Goal: Task Accomplishment & Management: Use online tool/utility

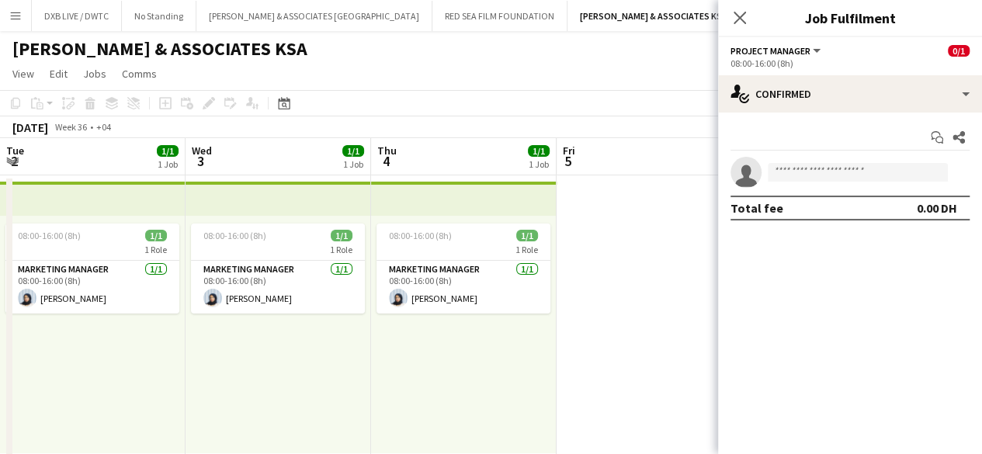
scroll to position [0, 585]
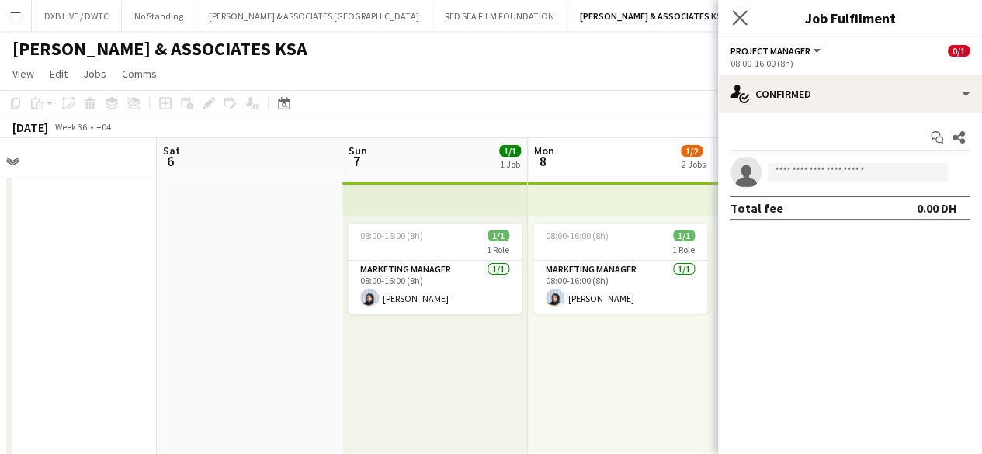
click at [735, 26] on app-icon "Close pop-in" at bounding box center [740, 18] width 23 height 23
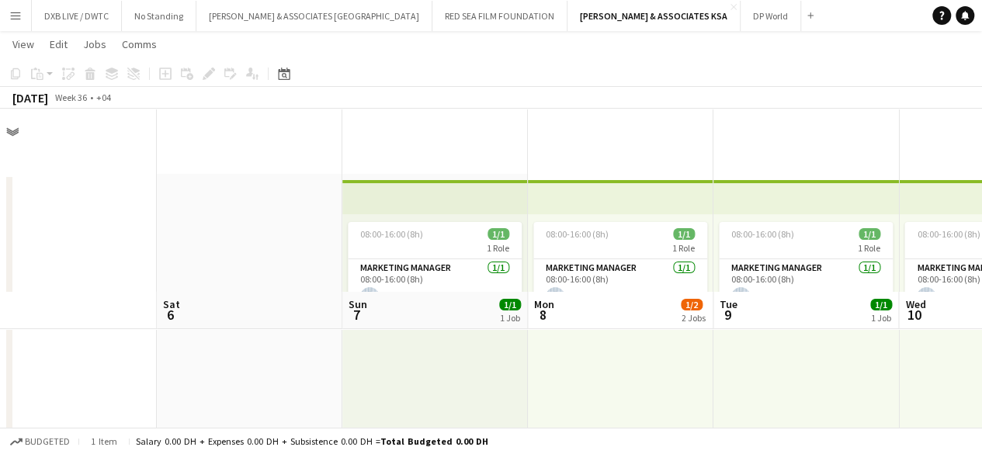
scroll to position [183, 0]
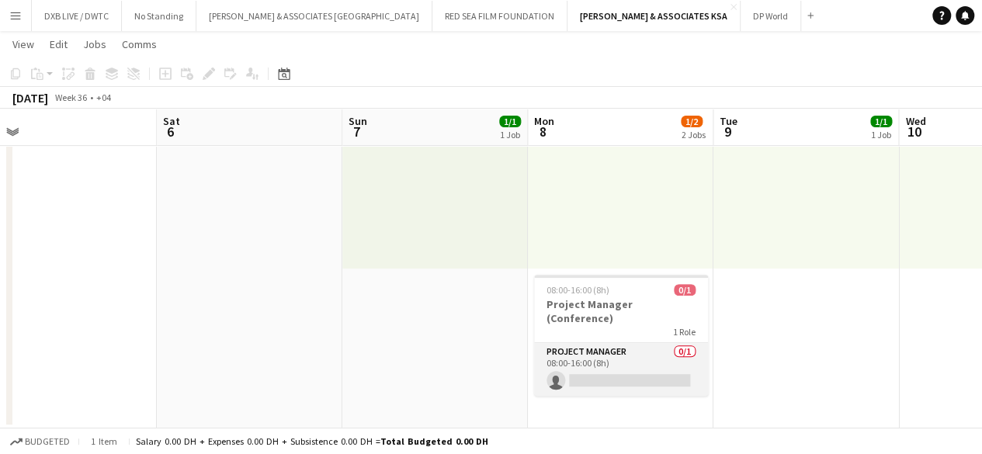
click at [615, 352] on app-card-role "Project Manager 0/1 08:00-16:00 (8h) single-neutral-actions" at bounding box center [621, 369] width 174 height 53
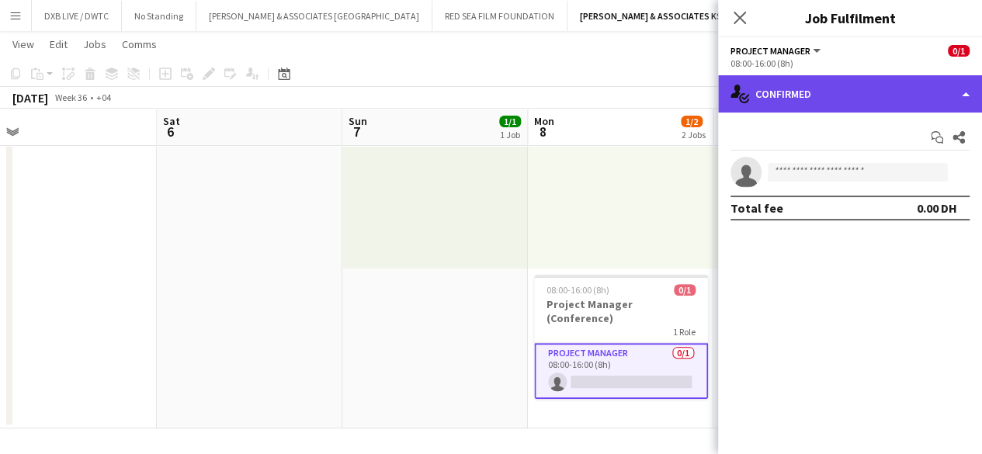
click at [811, 105] on div "single-neutral-actions-check-2 Confirmed" at bounding box center [850, 93] width 264 height 37
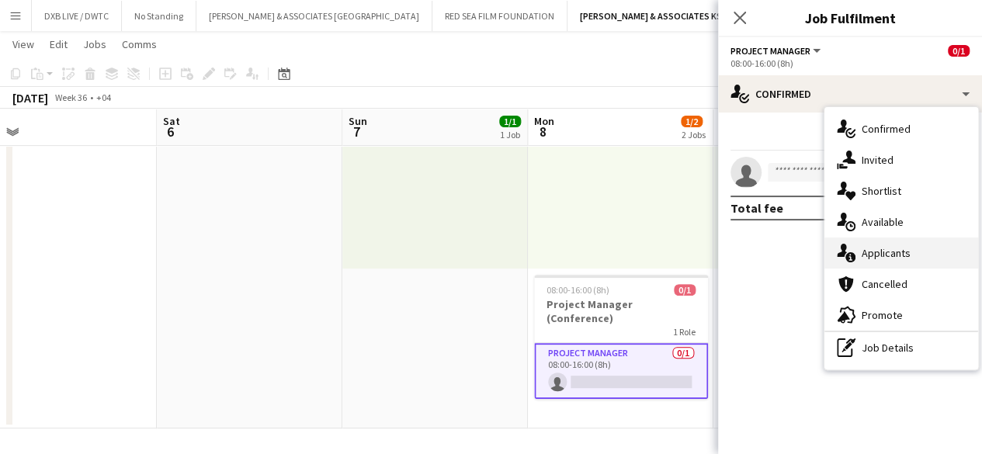
click at [879, 241] on div "single-neutral-actions-information Applicants" at bounding box center [902, 253] width 154 height 31
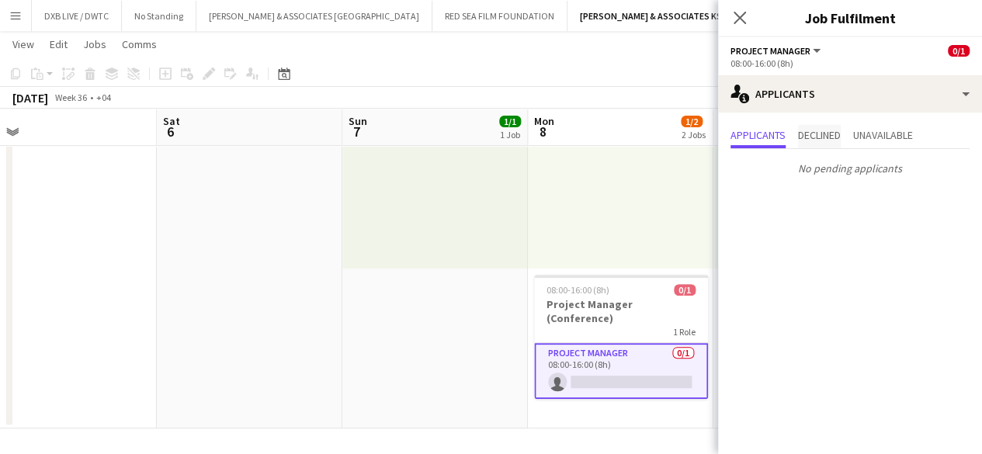
click at [832, 137] on span "Declined" at bounding box center [819, 135] width 43 height 11
click at [783, 134] on span "Applicants" at bounding box center [758, 135] width 55 height 11
click at [616, 343] on app-card-role "Project Manager 0/1 08:00-16:00 (8h) single-neutral-actions" at bounding box center [621, 371] width 174 height 56
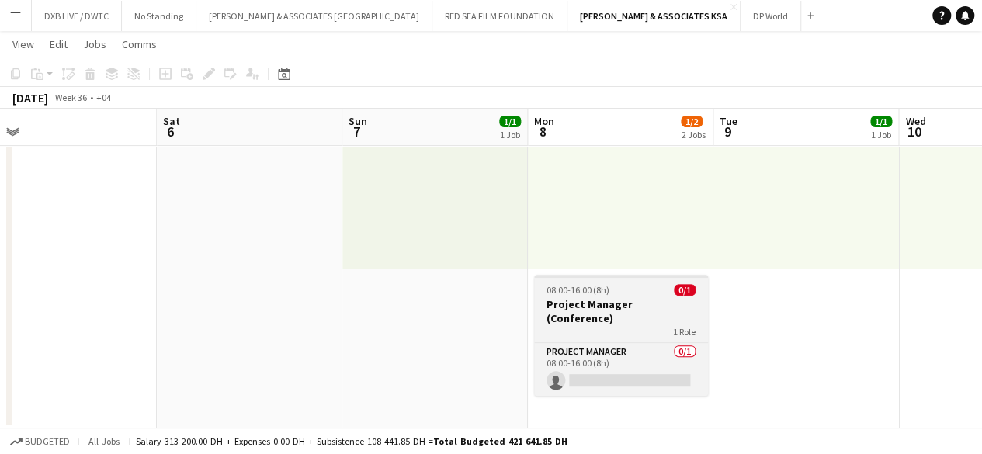
click at [613, 304] on h3 "Project Manager (Conference)" at bounding box center [621, 311] width 174 height 28
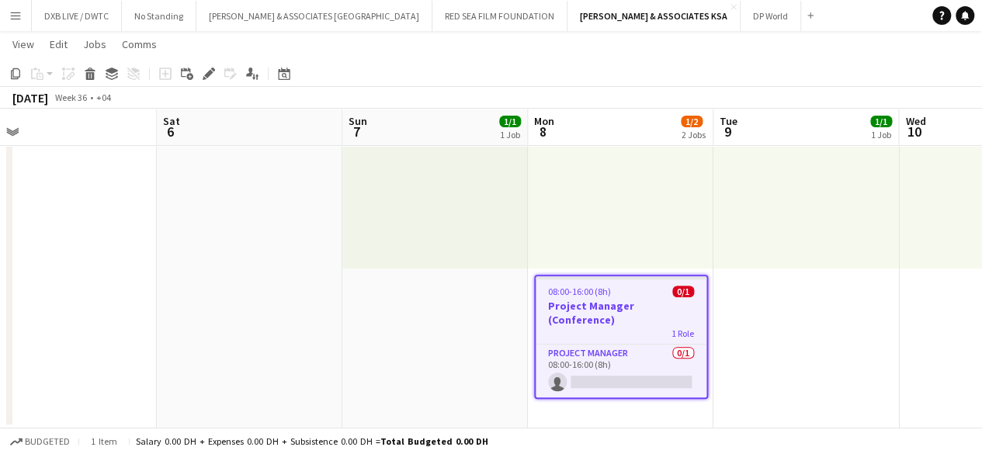
click at [613, 304] on h3 "Project Manager (Conference)" at bounding box center [621, 313] width 171 height 28
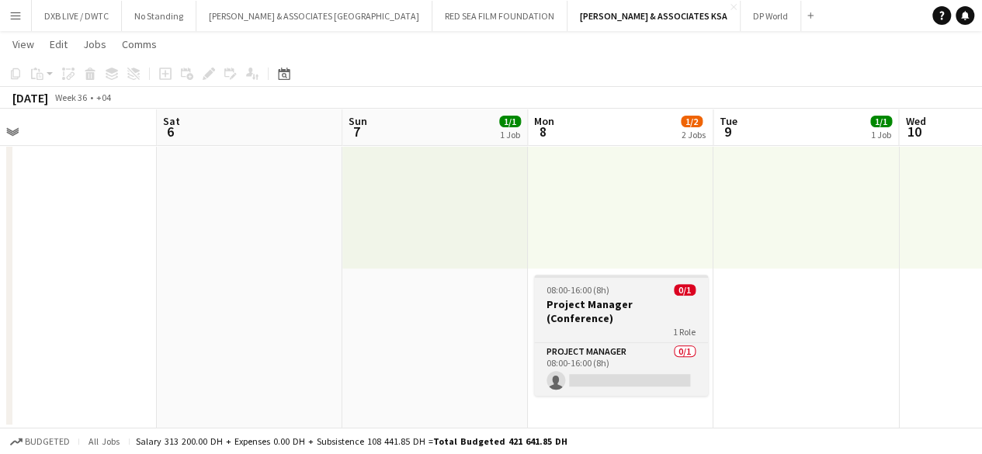
click at [613, 304] on h3 "Project Manager (Conference)" at bounding box center [621, 311] width 174 height 28
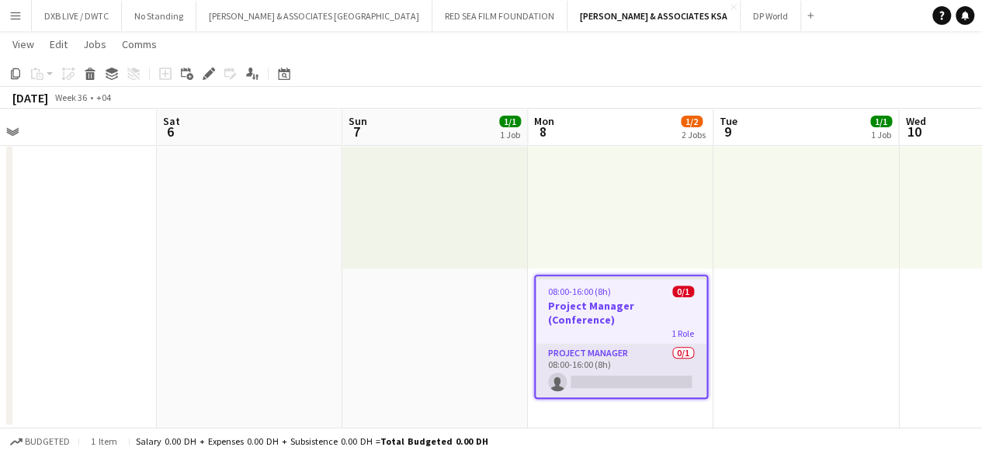
click at [616, 355] on app-card-role "Project Manager 0/1 08:00-16:00 (8h) single-neutral-actions" at bounding box center [621, 371] width 171 height 53
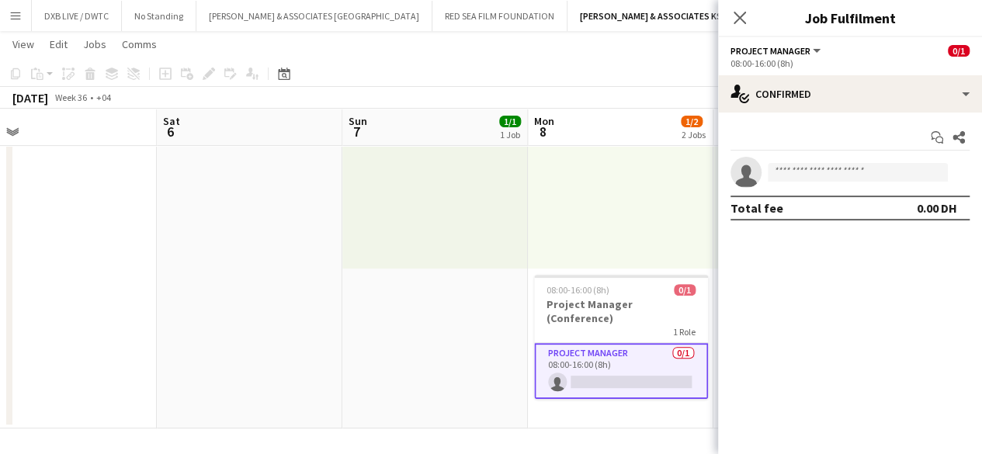
click at [616, 355] on app-card-role "Project Manager 0/1 08:00-16:00 (8h) single-neutral-actions" at bounding box center [621, 371] width 174 height 56
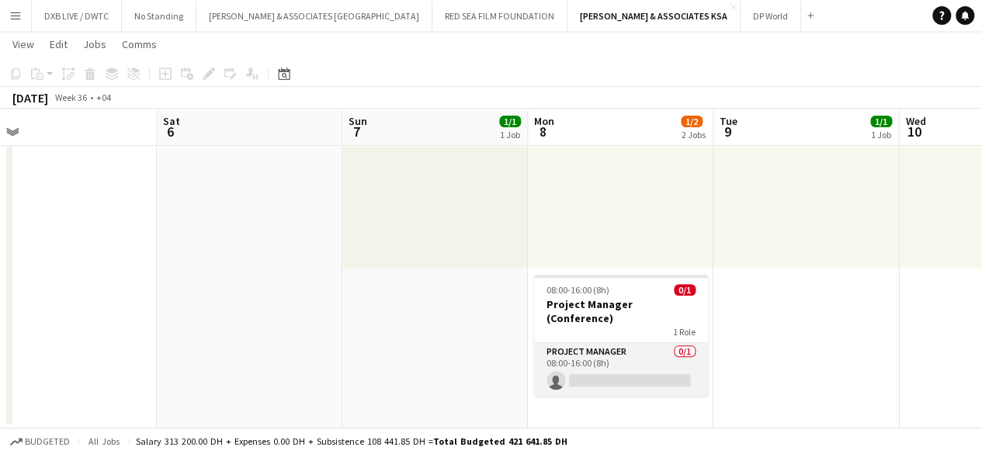
click at [658, 350] on app-card-role "Project Manager 0/1 08:00-16:00 (8h) single-neutral-actions" at bounding box center [621, 369] width 174 height 53
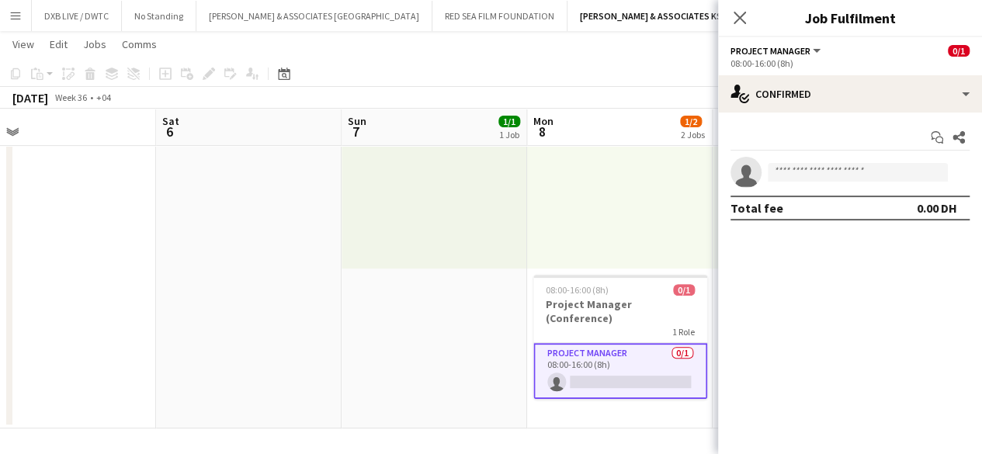
click at [792, 67] on div "08:00-16:00 (8h)" at bounding box center [850, 63] width 239 height 12
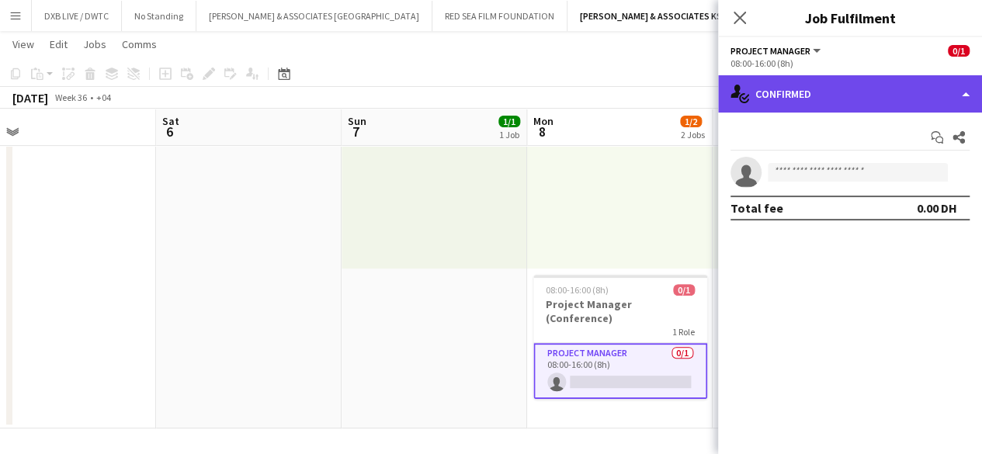
click at [792, 86] on div "single-neutral-actions-check-2 Confirmed" at bounding box center [850, 93] width 264 height 37
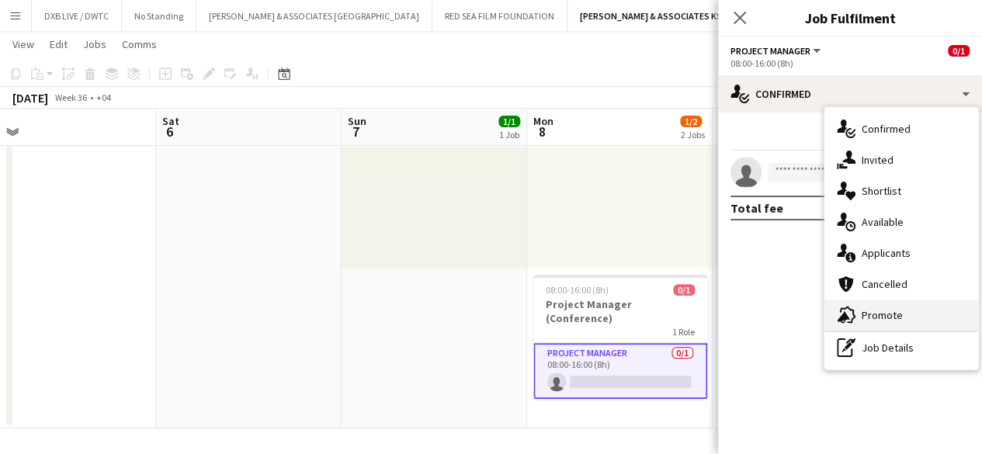
click at [874, 310] on div "advertising-megaphone Promote" at bounding box center [902, 315] width 154 height 31
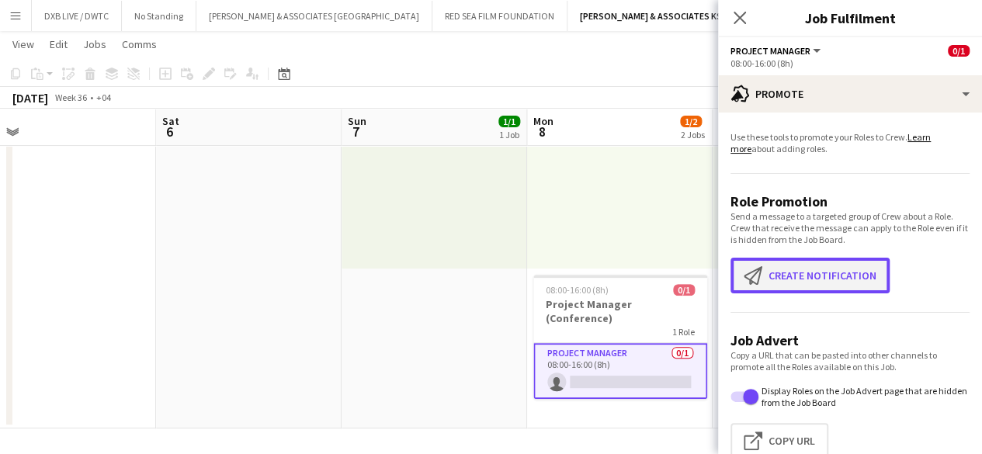
click at [851, 273] on button "Create notification Create notification" at bounding box center [810, 276] width 159 height 36
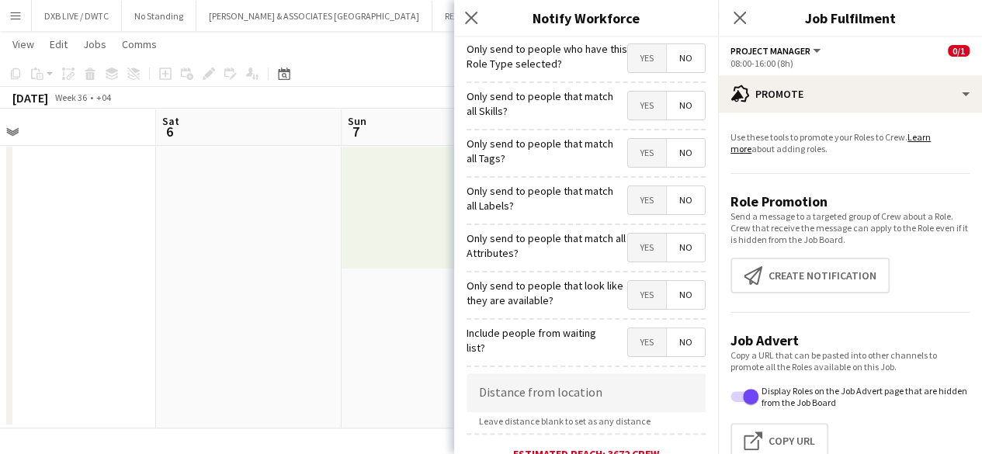
click at [641, 63] on span "Yes" at bounding box center [647, 58] width 38 height 28
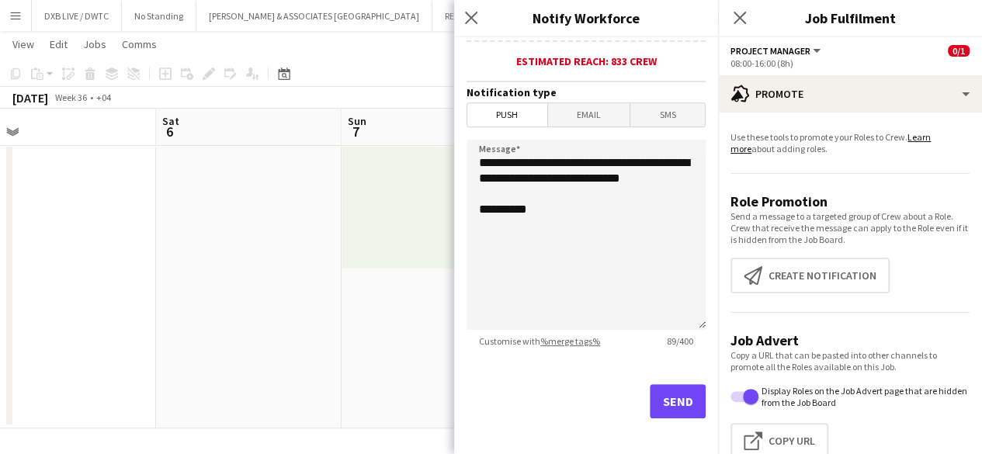
scroll to position [401, 0]
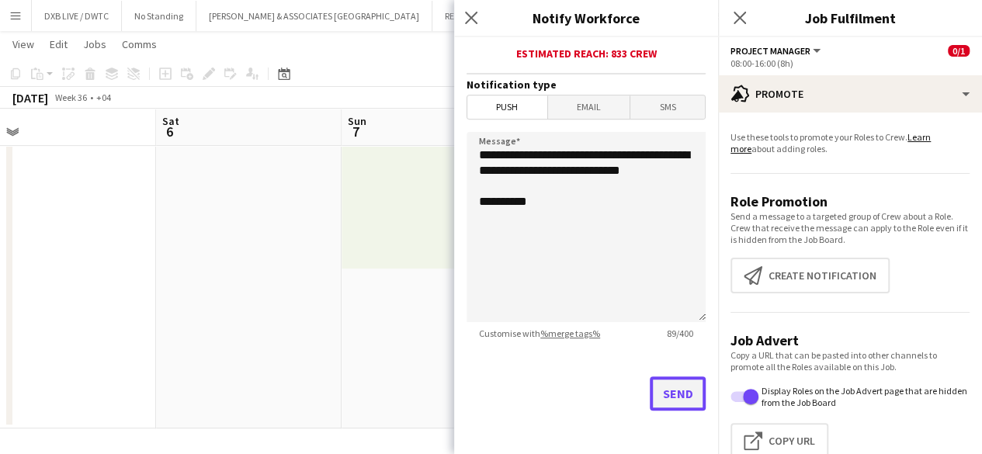
click at [658, 394] on button "Send" at bounding box center [678, 394] width 56 height 34
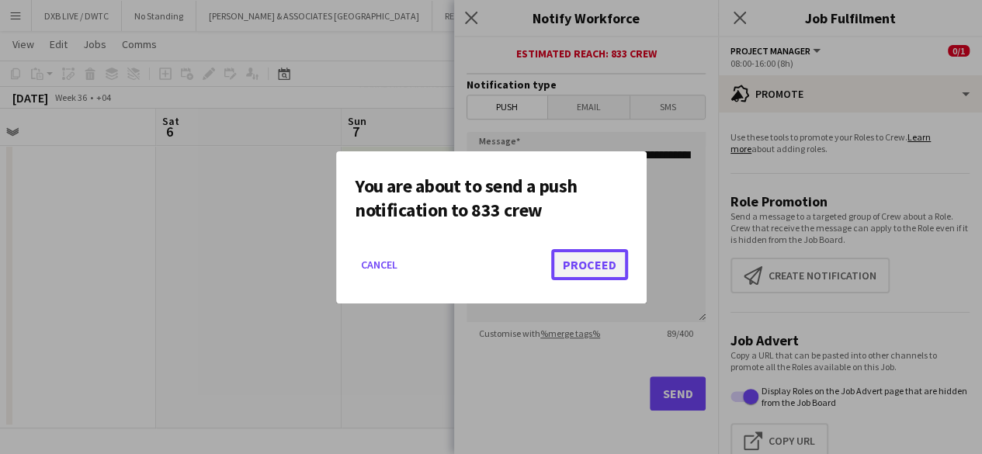
click at [615, 269] on button "Proceed" at bounding box center [589, 264] width 77 height 31
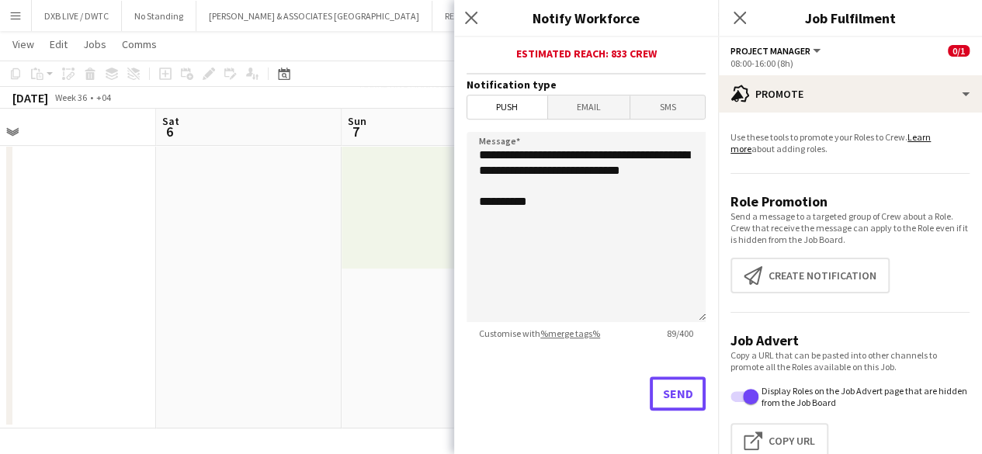
scroll to position [183, 0]
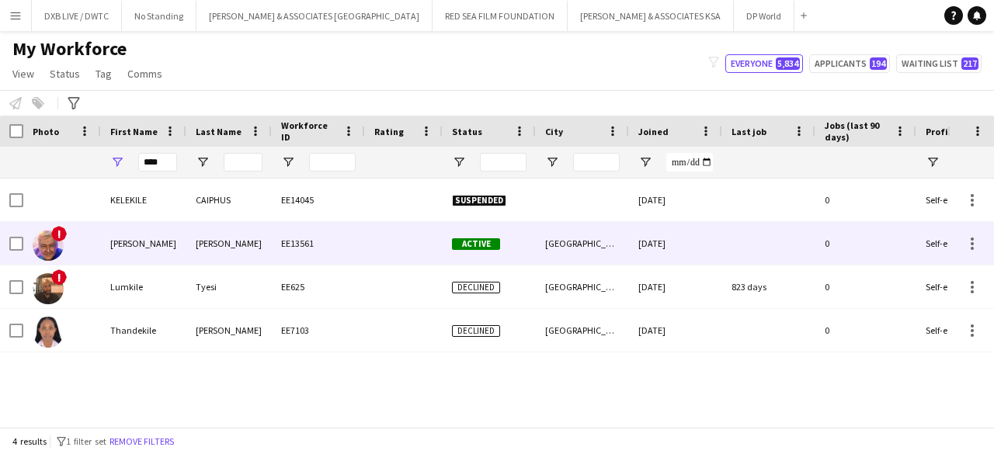
click at [255, 248] on div "[PERSON_NAME]" at bounding box center [228, 243] width 85 height 43
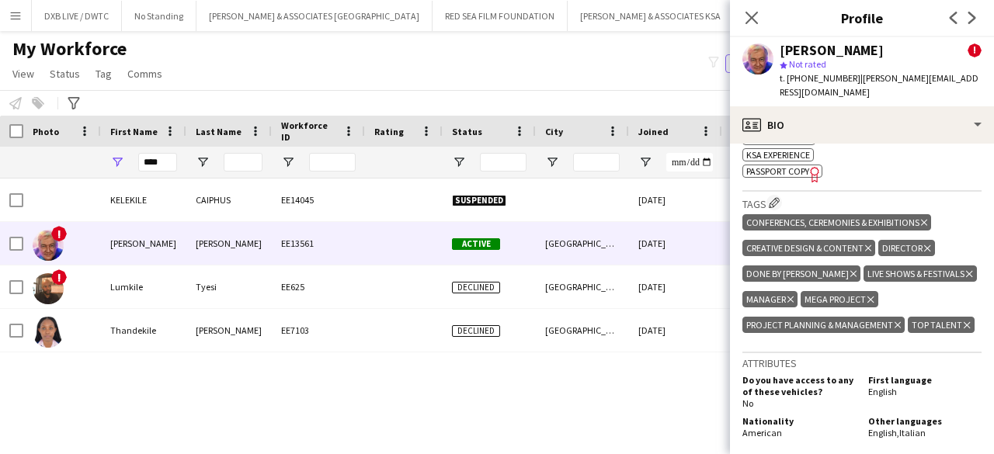
scroll to position [758, 0]
click at [790, 166] on span "Passport copy" at bounding box center [777, 172] width 63 height 12
click at [759, 19] on app-icon "Close pop-in" at bounding box center [752, 18] width 23 height 23
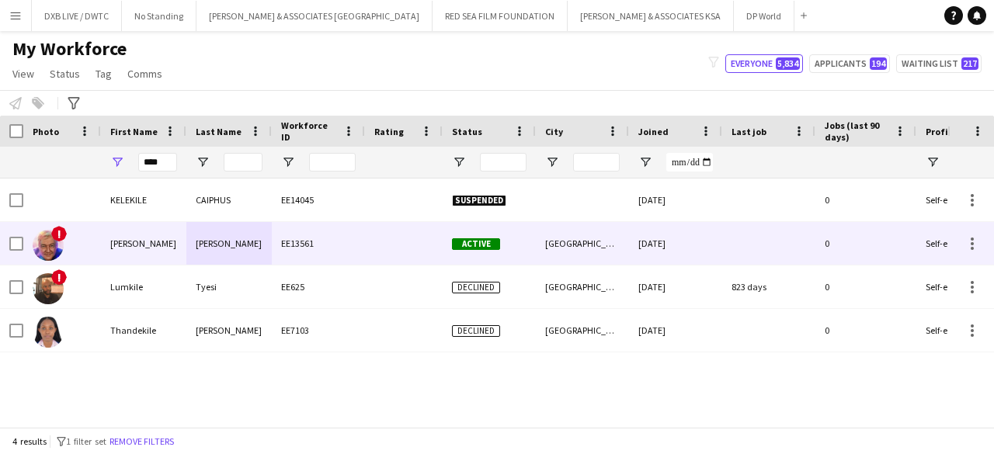
click at [578, 246] on div "San Francisco" at bounding box center [582, 243] width 93 height 43
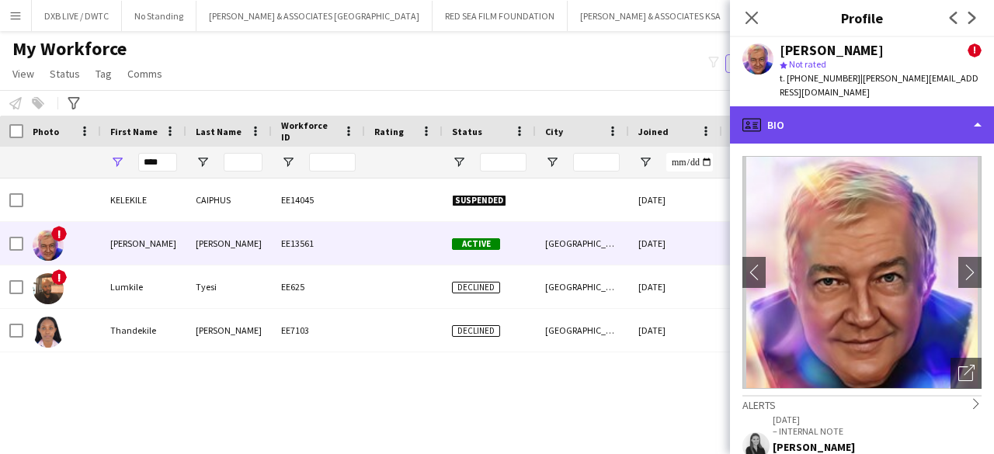
click at [878, 114] on div "profile Bio" at bounding box center [862, 124] width 264 height 37
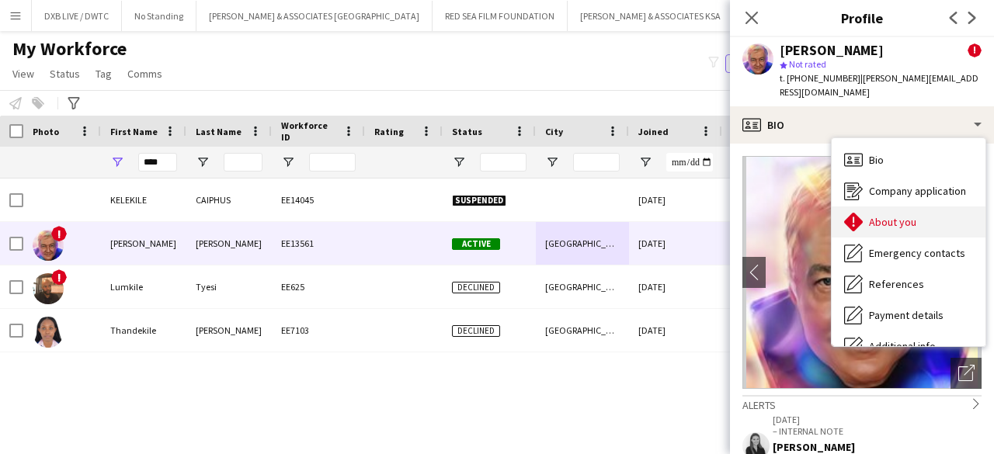
click at [896, 215] on span "About you" at bounding box center [892, 222] width 47 height 14
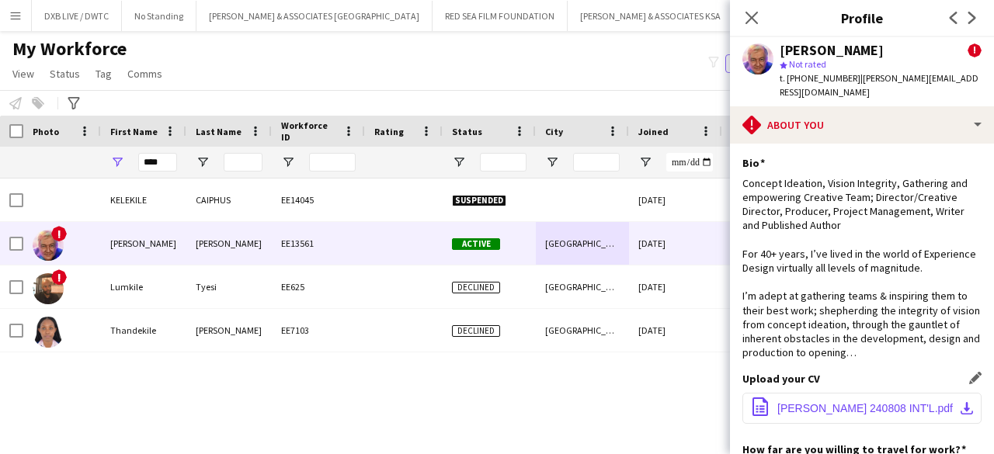
click at [834, 419] on button "office-file-sheet Ozier CV 240808 INT'L.pdf download-bottom" at bounding box center [861, 408] width 239 height 31
drag, startPoint x: 165, startPoint y: 158, endPoint x: 134, endPoint y: 162, distance: 32.1
click at [134, 162] on div "****" at bounding box center [143, 162] width 85 height 31
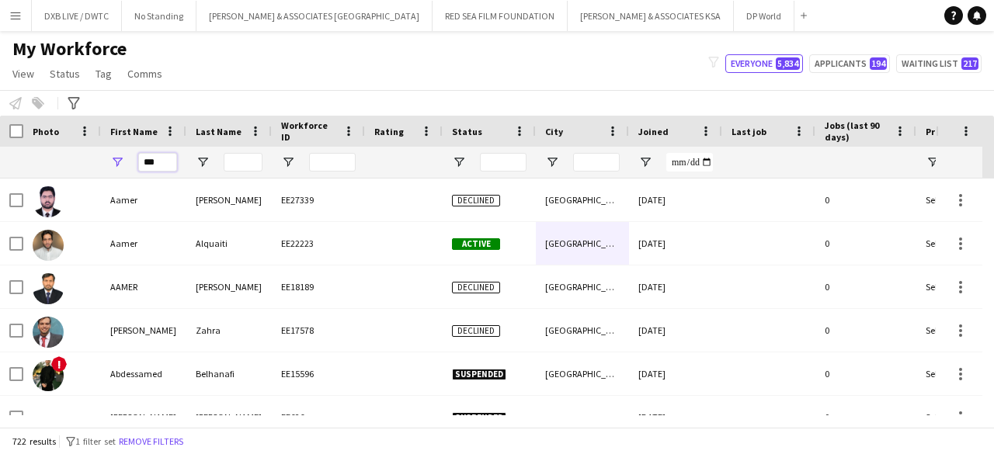
type input "***"
click at [250, 162] on input "Last Name Filter Input" at bounding box center [243, 162] width 39 height 19
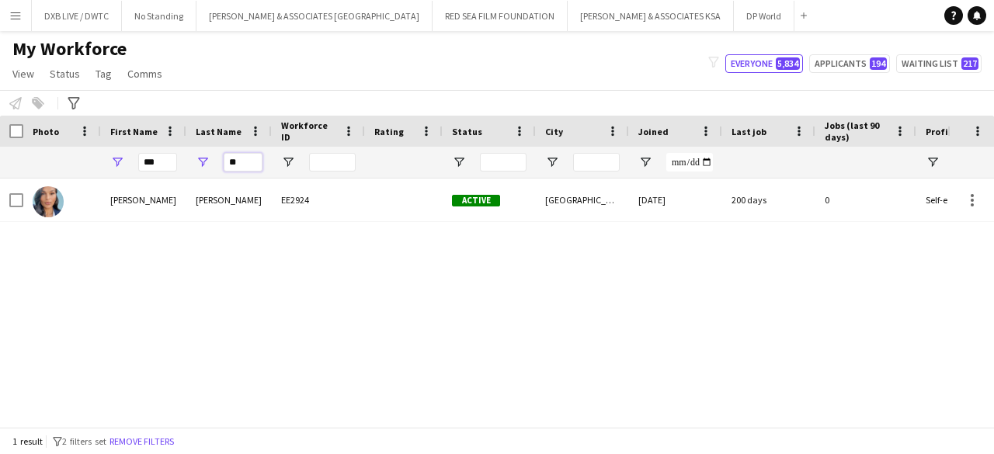
type input "**"
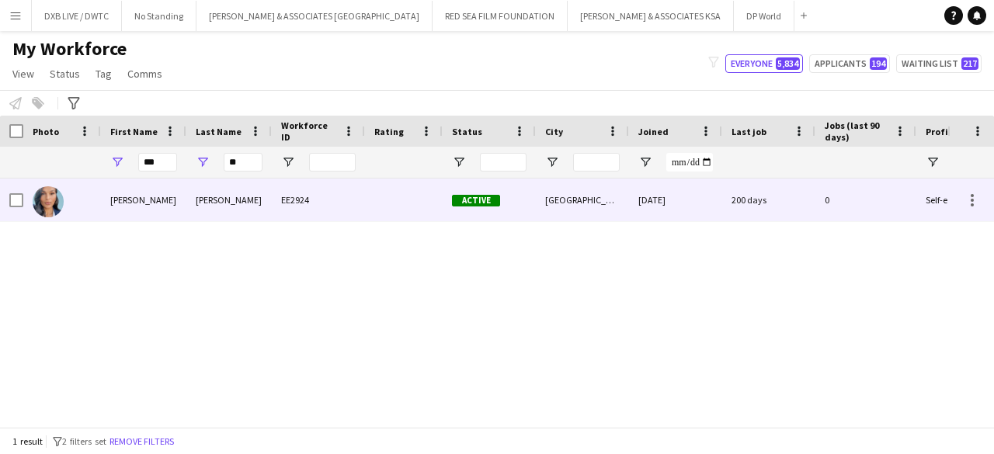
click at [245, 184] on div "Grimaldi" at bounding box center [228, 200] width 85 height 43
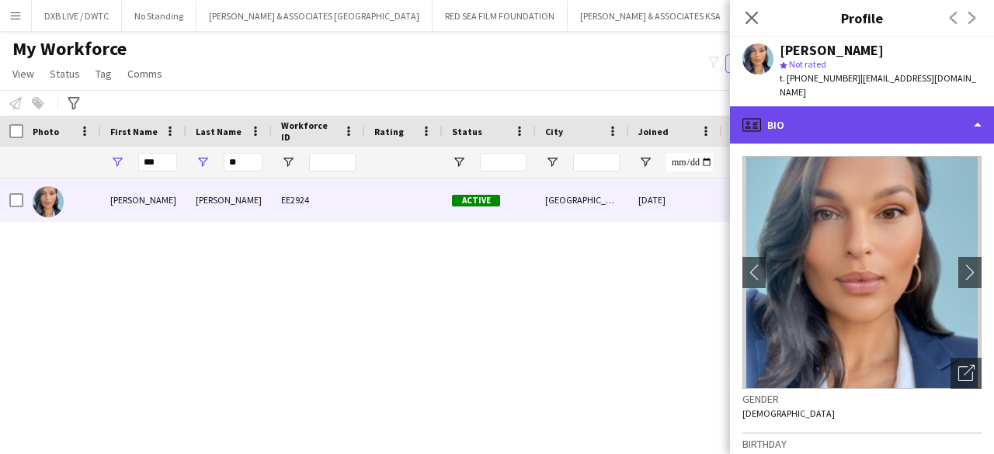
click at [885, 106] on div "profile Bio" at bounding box center [862, 124] width 264 height 37
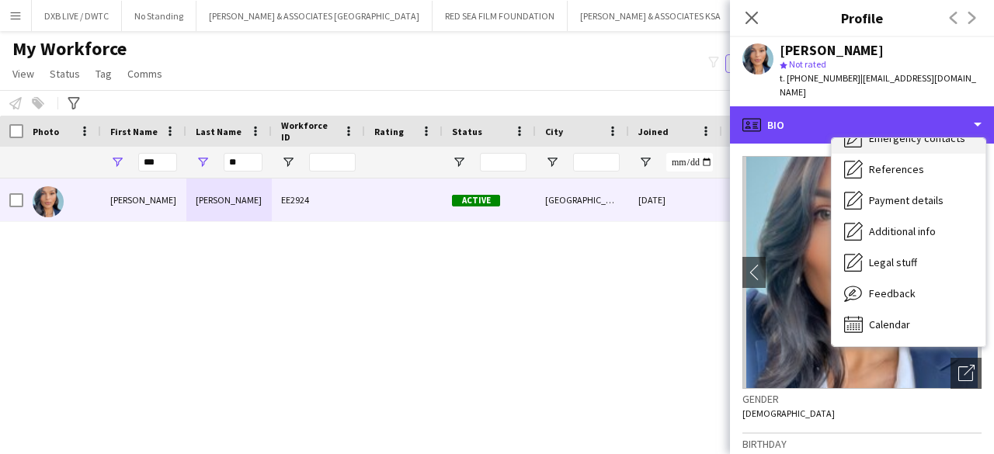
scroll to position [0, 0]
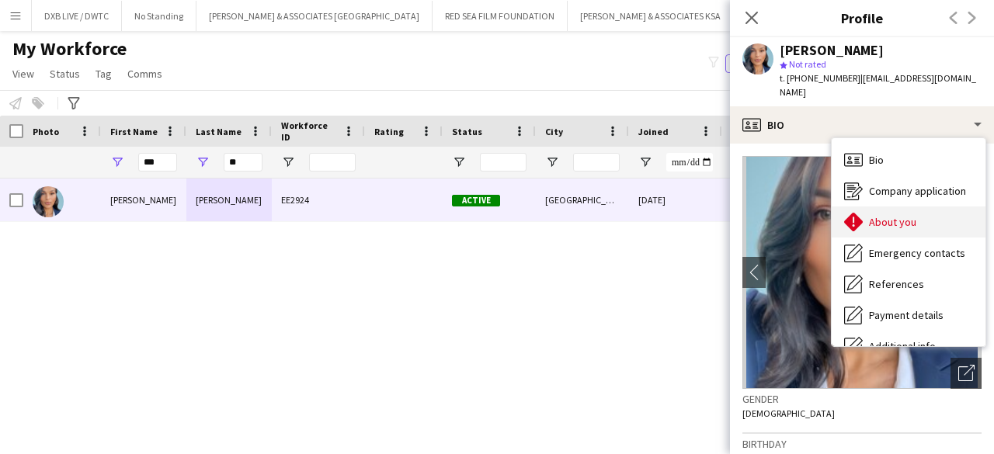
click at [888, 215] on span "About you" at bounding box center [892, 222] width 47 height 14
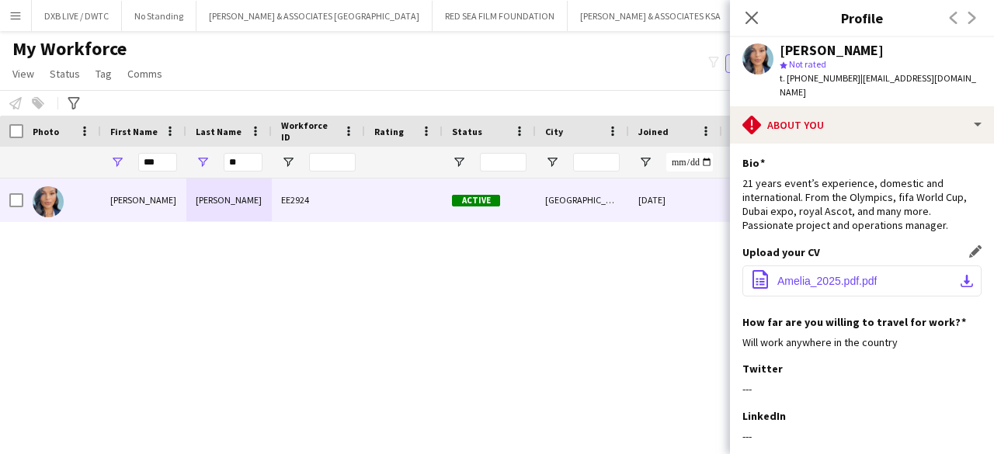
click at [837, 276] on button "office-file-sheet Amelia_2025.pdf.pdf download-bottom" at bounding box center [861, 281] width 239 height 31
click at [102, 176] on div "***" at bounding box center [143, 162] width 85 height 31
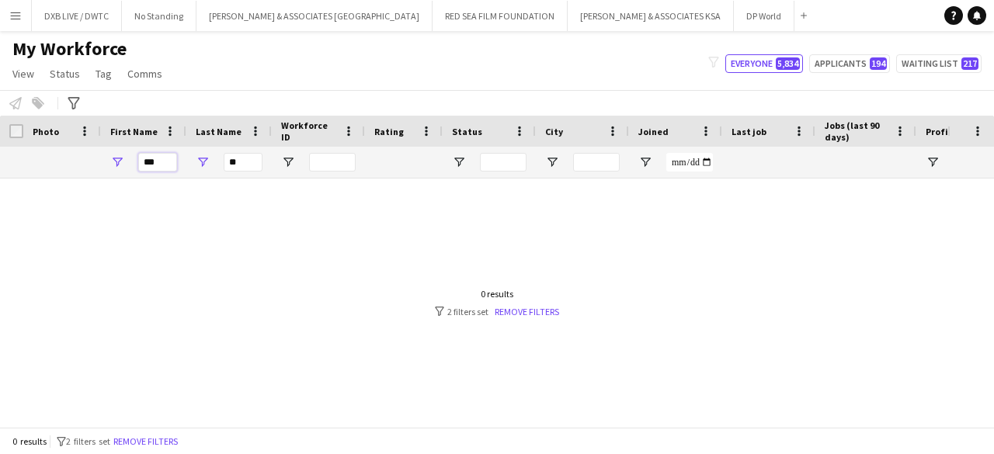
type input "***"
click at [258, 162] on input "**" at bounding box center [243, 162] width 39 height 19
type input "*"
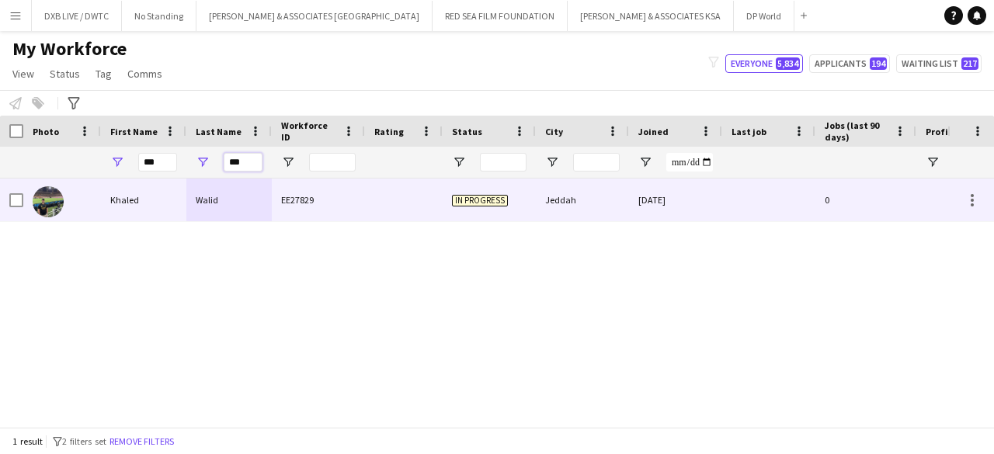
type input "***"
click at [252, 188] on div "Walid" at bounding box center [228, 200] width 85 height 43
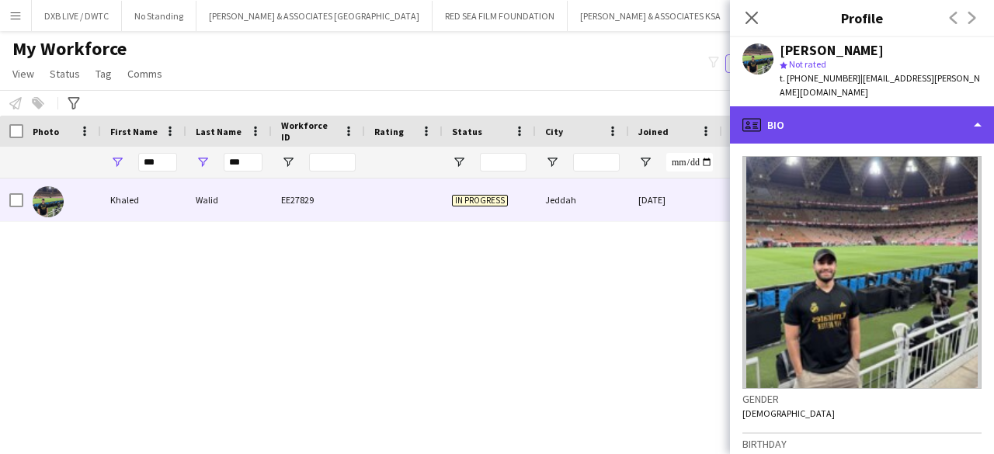
click at [852, 119] on div "profile Bio" at bounding box center [862, 124] width 264 height 37
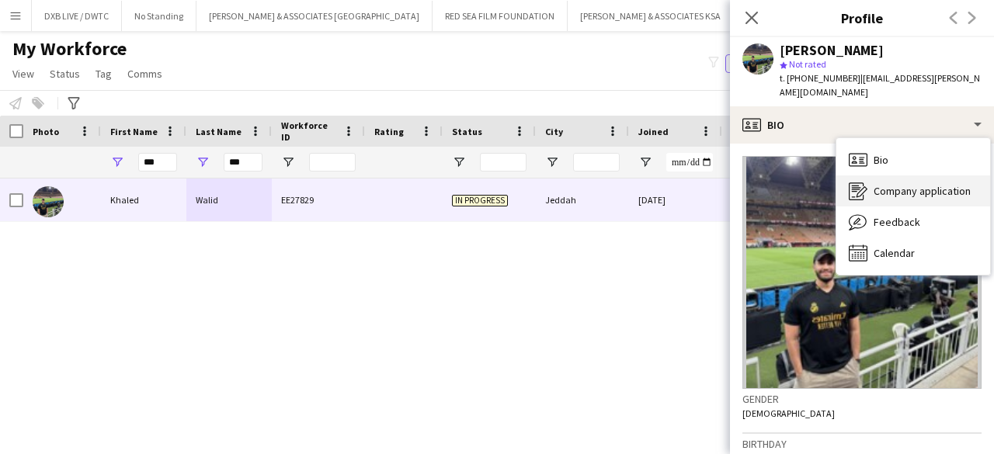
click at [873, 178] on div "Company application Company application" at bounding box center [913, 190] width 154 height 31
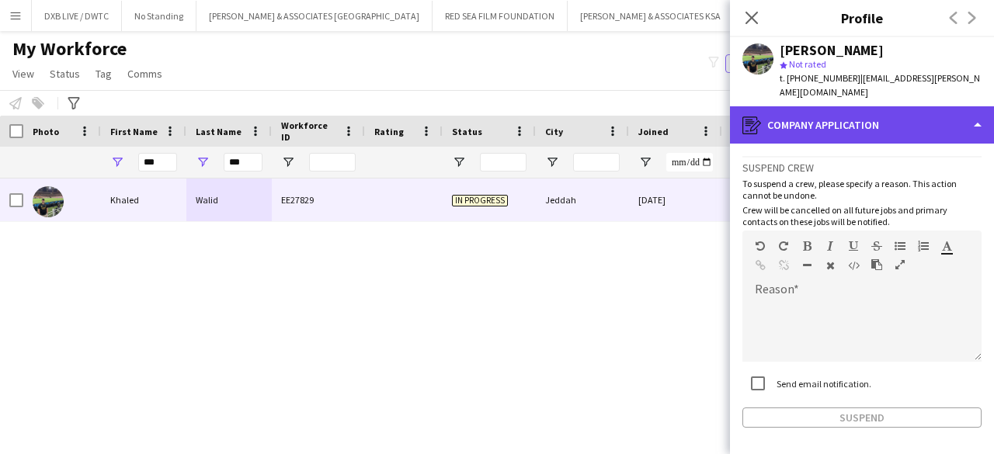
click at [873, 137] on div "register Company application" at bounding box center [862, 124] width 264 height 37
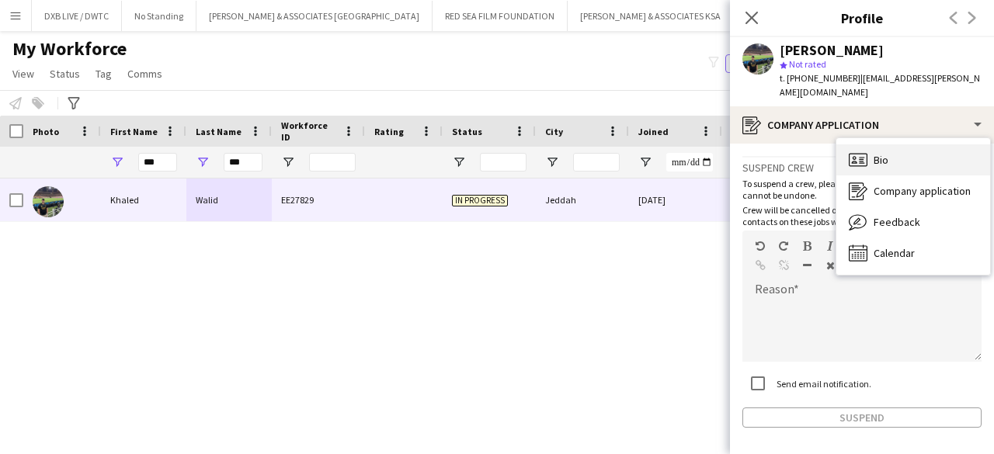
click at [891, 173] on div "Bio Bio" at bounding box center [913, 159] width 154 height 31
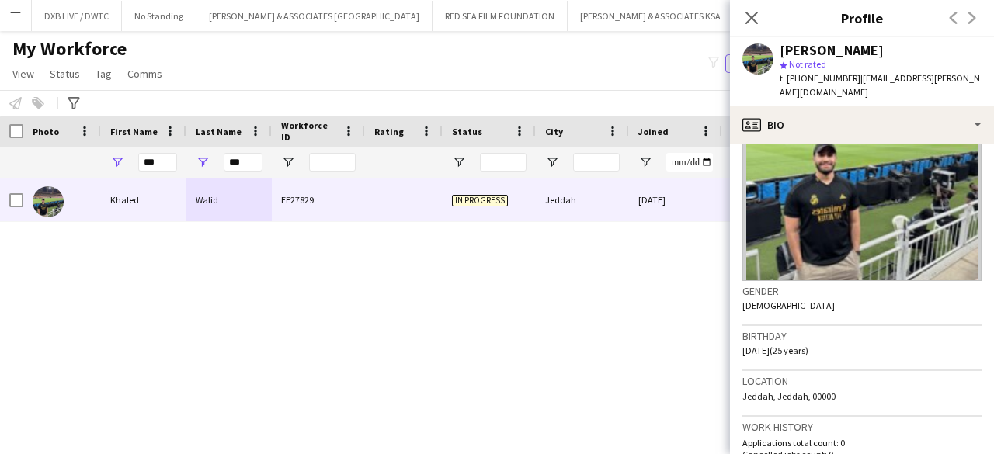
scroll to position [106, 0]
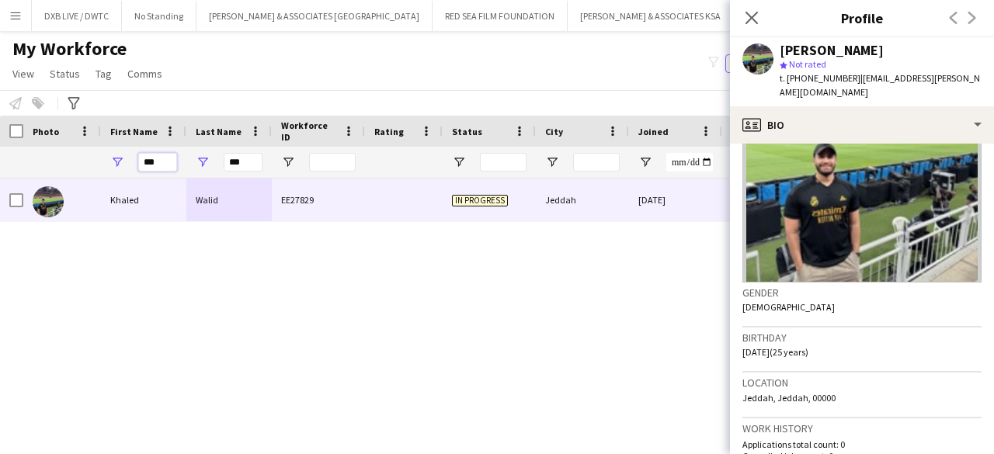
drag, startPoint x: 152, startPoint y: 161, endPoint x: 105, endPoint y: 168, distance: 47.9
click at [113, 165] on div "***" at bounding box center [143, 162] width 85 height 31
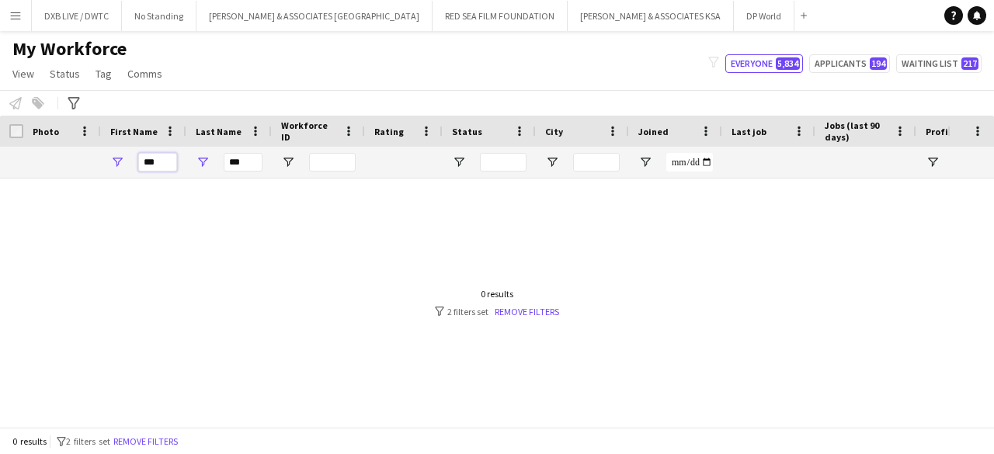
type input "***"
click at [243, 160] on input "***" at bounding box center [243, 162] width 39 height 19
type input "*"
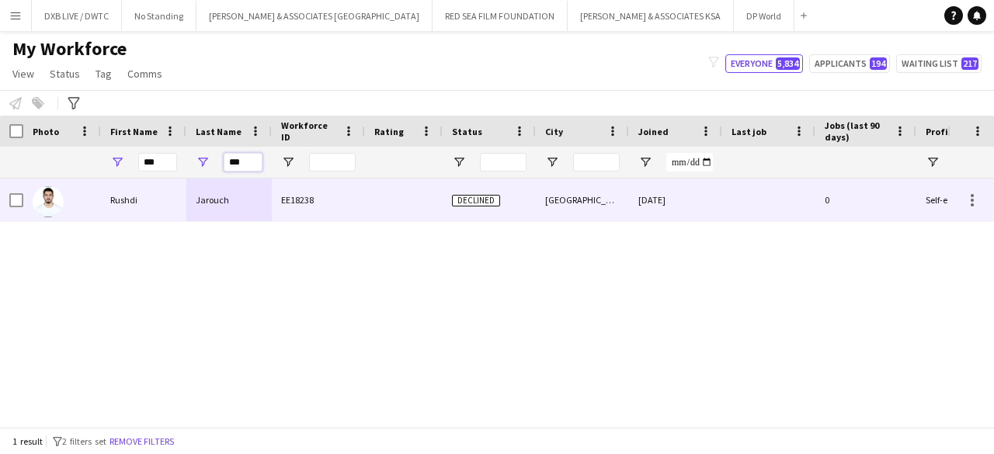
type input "***"
click at [238, 193] on div "Jarouch" at bounding box center [228, 200] width 85 height 43
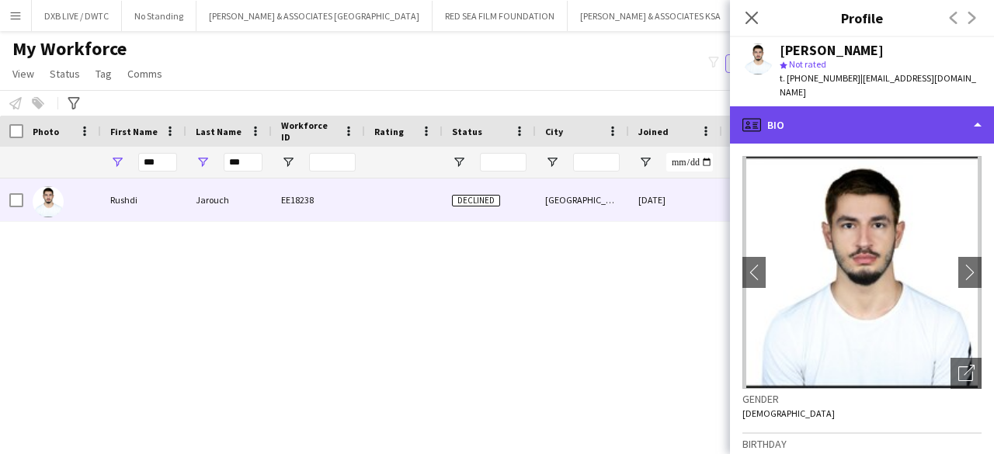
click at [829, 122] on div "profile Bio" at bounding box center [862, 124] width 264 height 37
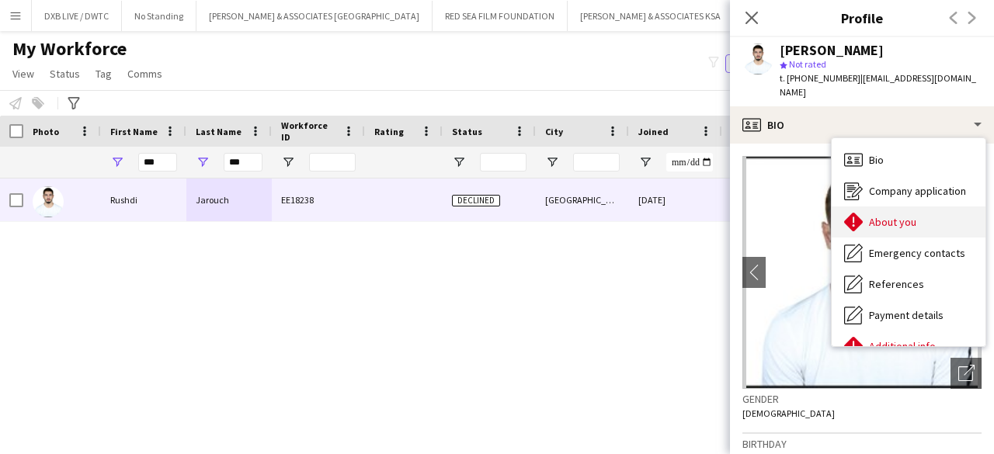
click at [870, 216] on div "About you About you" at bounding box center [909, 222] width 154 height 31
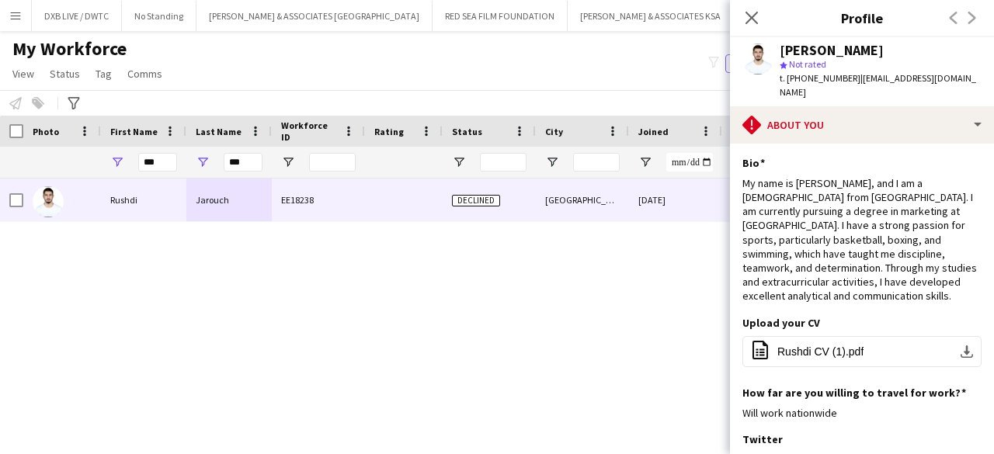
scroll to position [100, 0]
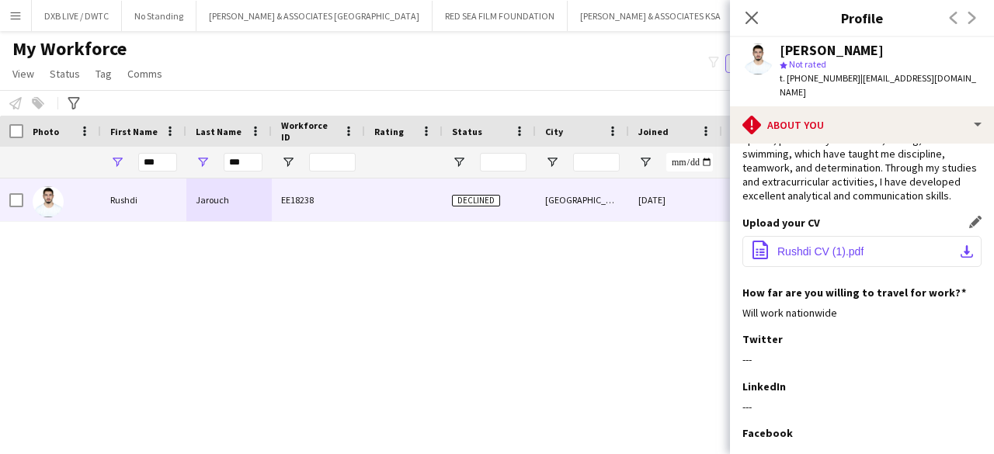
click at [842, 245] on span "Rushdi CV (1).pdf" at bounding box center [820, 251] width 86 height 12
click at [335, 318] on div "Rushdi Jarouch EE18238 Declined Dubai 04-12-2023 0 Self-employed Crew 25" at bounding box center [473, 297] width 947 height 237
drag, startPoint x: 158, startPoint y: 167, endPoint x: 116, endPoint y: 169, distance: 42.0
click at [132, 168] on div "***" at bounding box center [143, 162] width 85 height 31
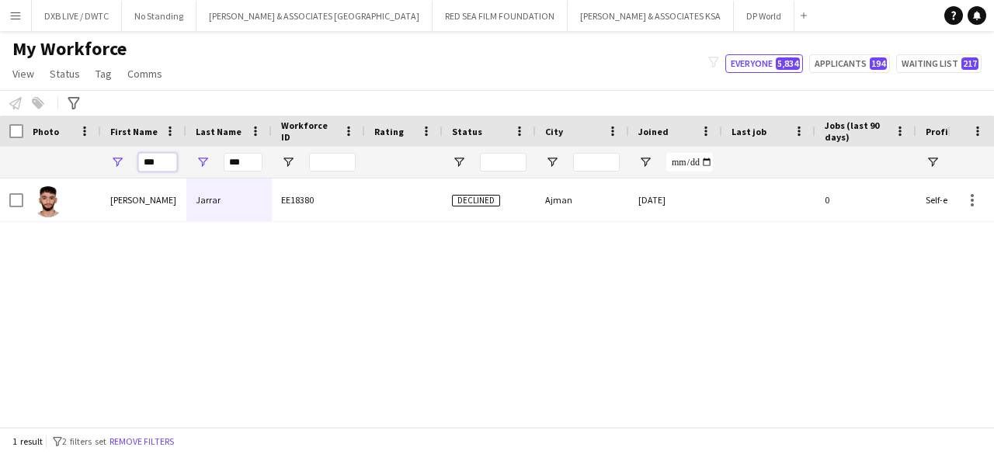
type input "***"
drag, startPoint x: 252, startPoint y: 168, endPoint x: 193, endPoint y: 175, distance: 59.4
click at [248, 168] on input "***" at bounding box center [243, 162] width 39 height 19
type input "*"
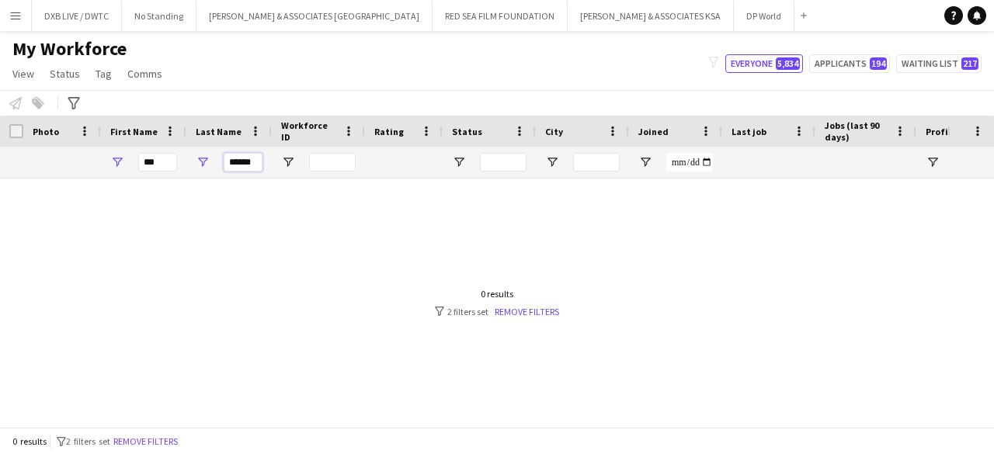
type input "******"
drag, startPoint x: 155, startPoint y: 155, endPoint x: 120, endPoint y: 163, distance: 35.8
click at [120, 163] on div "***" at bounding box center [143, 162] width 85 height 31
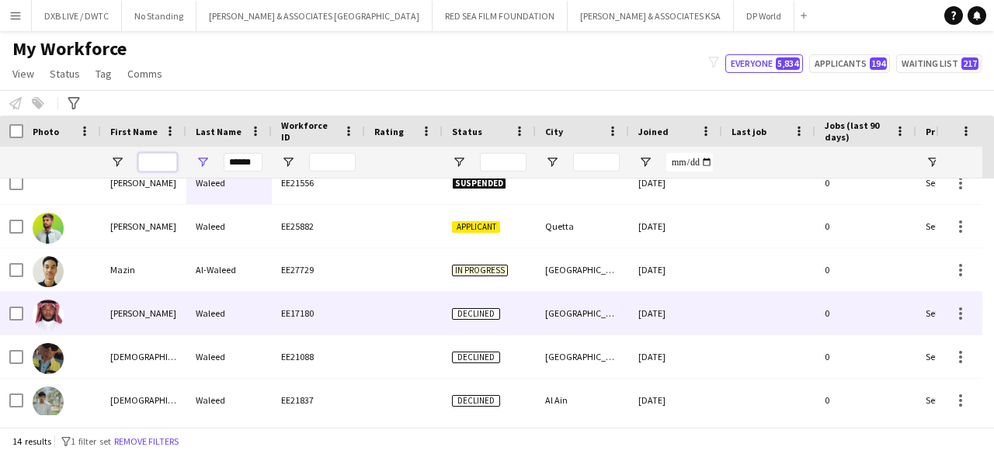
scroll to position [0, 0]
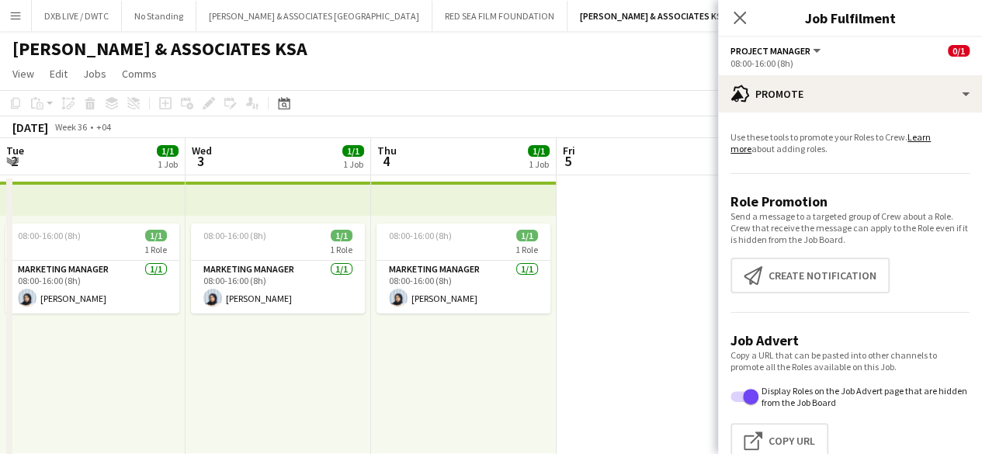
scroll to position [0, 586]
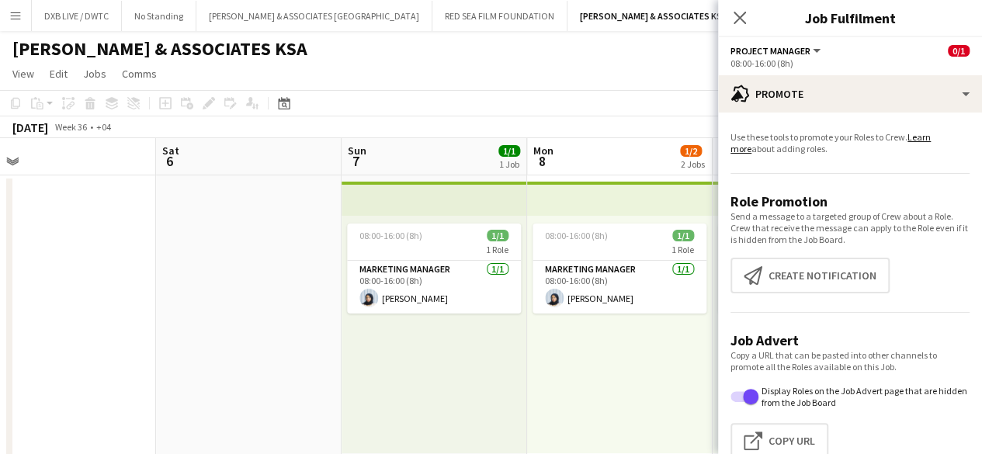
click at [739, 19] on icon "Close pop-in" at bounding box center [740, 18] width 12 height 12
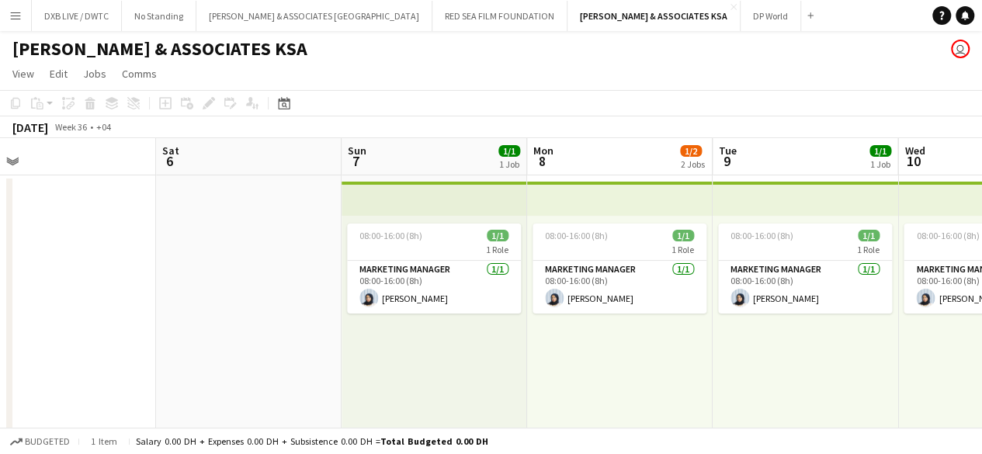
scroll to position [183, 0]
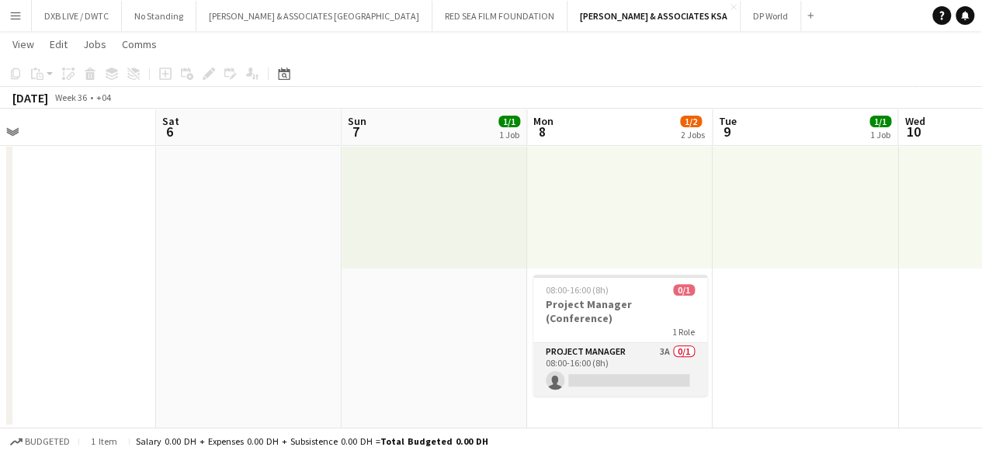
click at [603, 347] on app-card-role "Project Manager 3A 0/1 08:00-16:00 (8h) single-neutral-actions" at bounding box center [620, 369] width 174 height 53
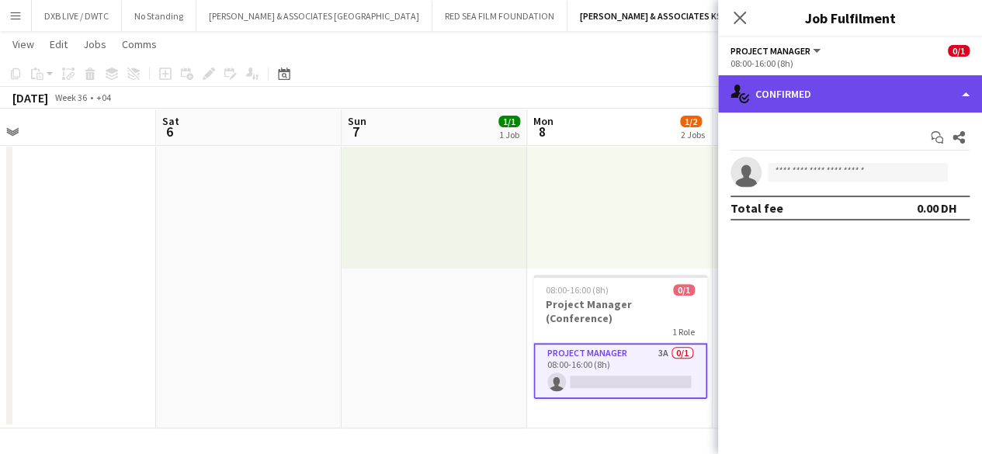
click at [788, 111] on div "single-neutral-actions-check-2 Confirmed" at bounding box center [850, 93] width 264 height 37
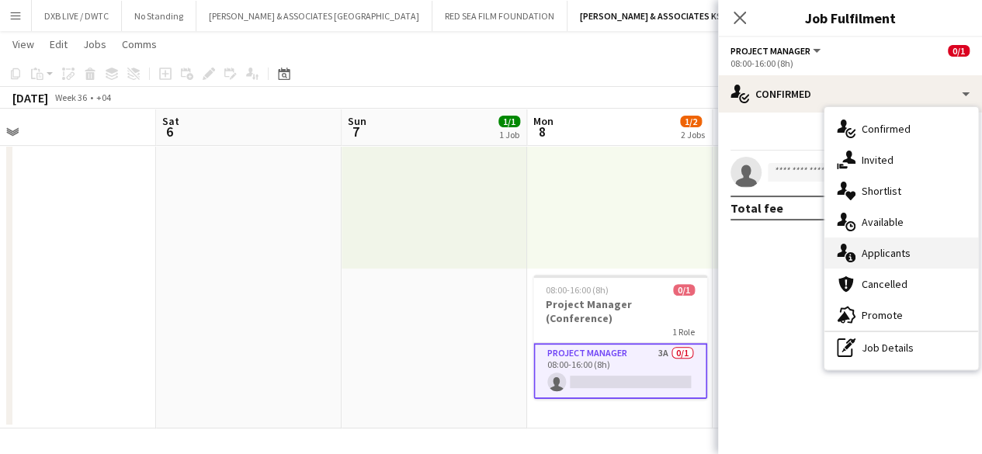
click at [860, 254] on div "single-neutral-actions-information Applicants" at bounding box center [902, 253] width 154 height 31
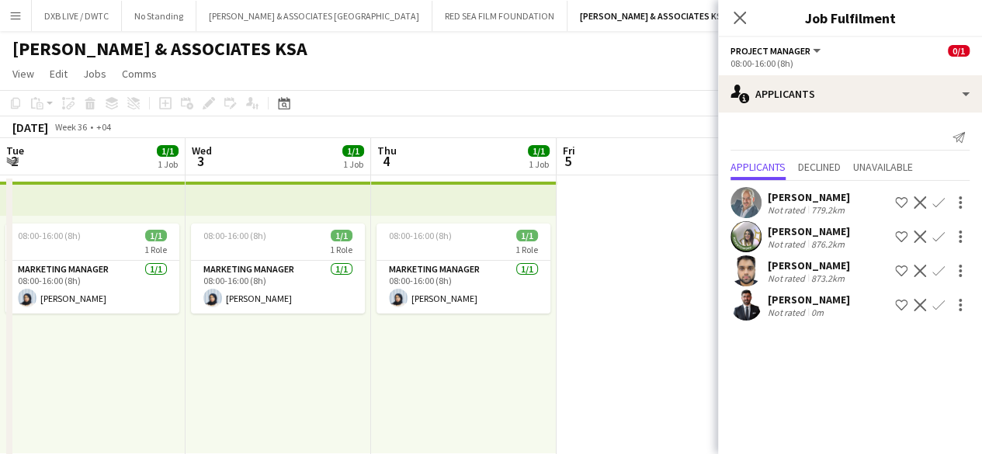
scroll to position [0, 586]
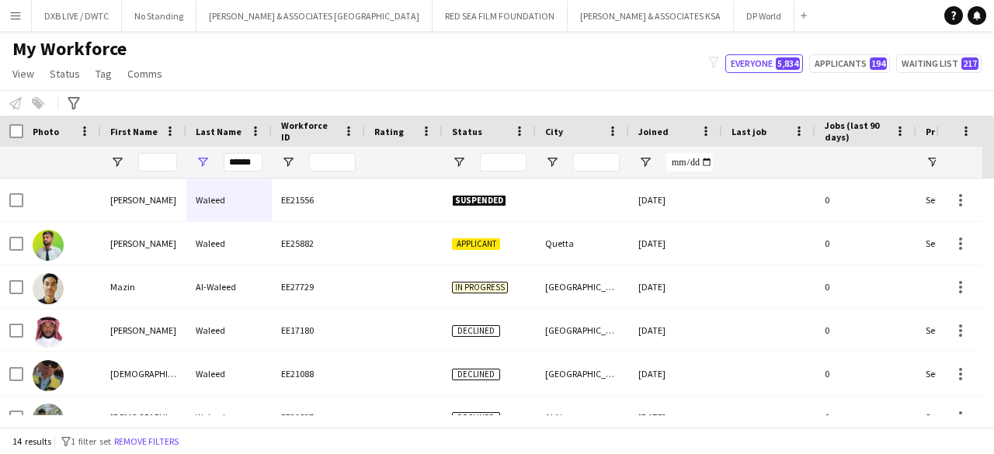
click at [9, 28] on button "Menu" at bounding box center [15, 15] width 31 height 31
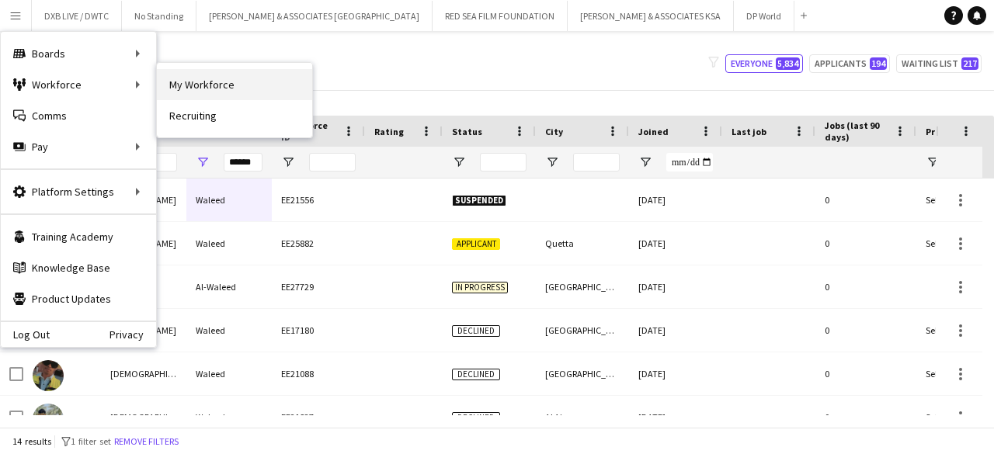
click at [179, 89] on link "My Workforce" at bounding box center [234, 84] width 155 height 31
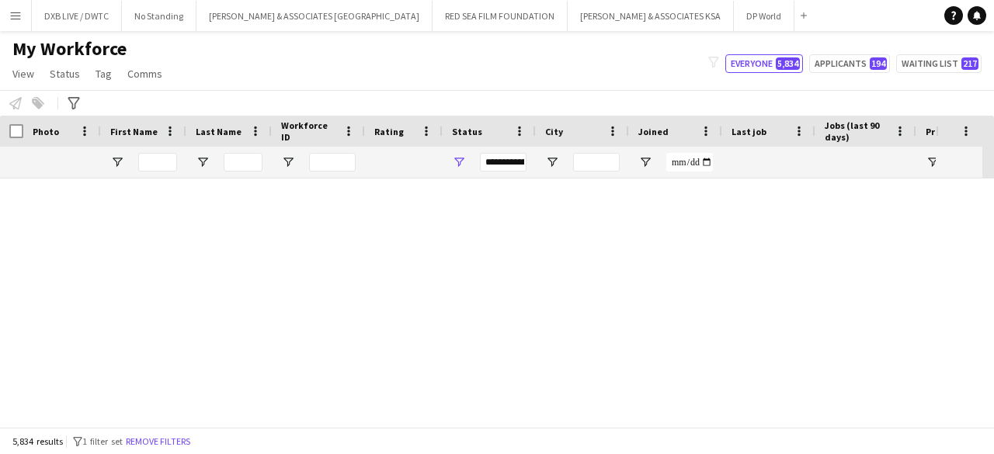
type input "******"
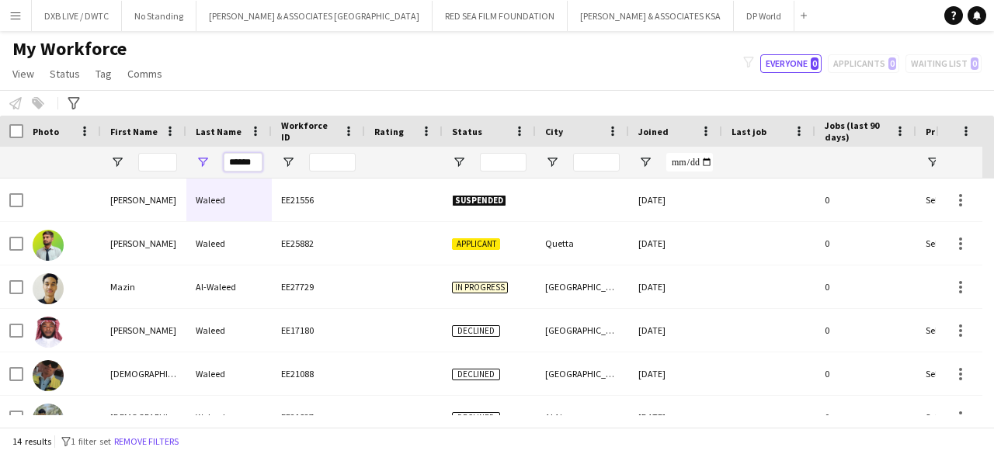
drag, startPoint x: 256, startPoint y: 170, endPoint x: 208, endPoint y: 159, distance: 49.4
click at [208, 159] on div "******" at bounding box center [228, 162] width 85 height 31
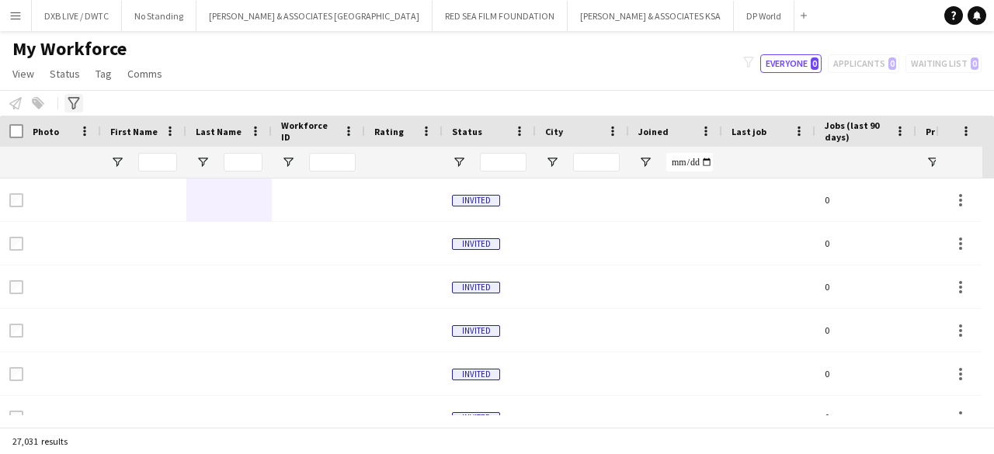
click at [72, 102] on icon "Advanced filters" at bounding box center [74, 103] width 12 height 12
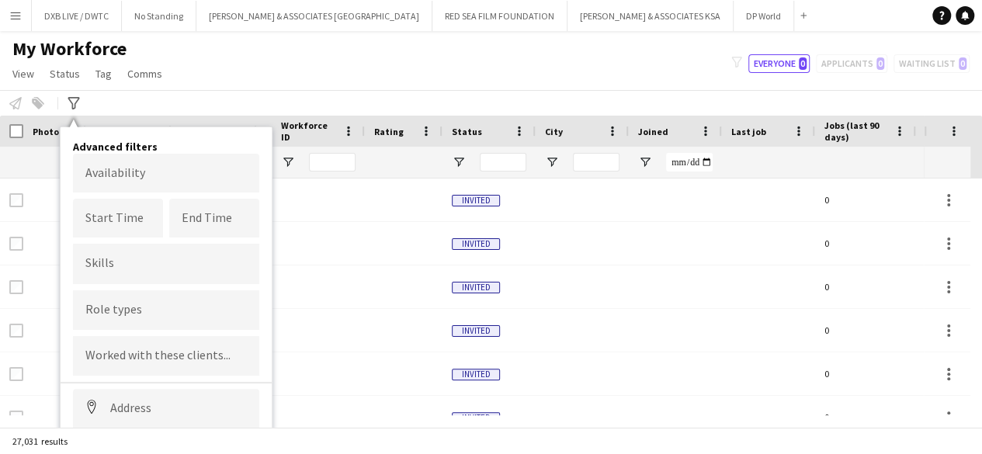
click at [148, 268] on input "Type to search skills..." at bounding box center [166, 264] width 162 height 14
type input "*"
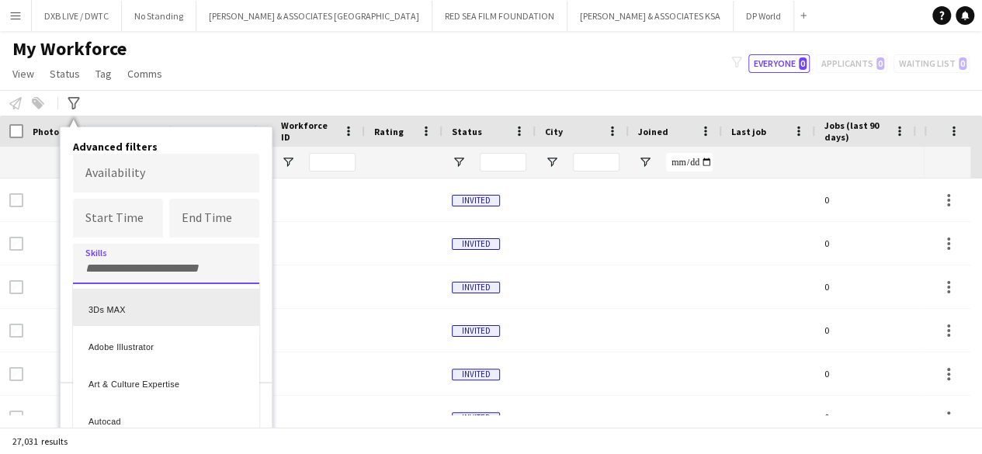
click at [153, 311] on div "3Ds MAX" at bounding box center [166, 307] width 186 height 37
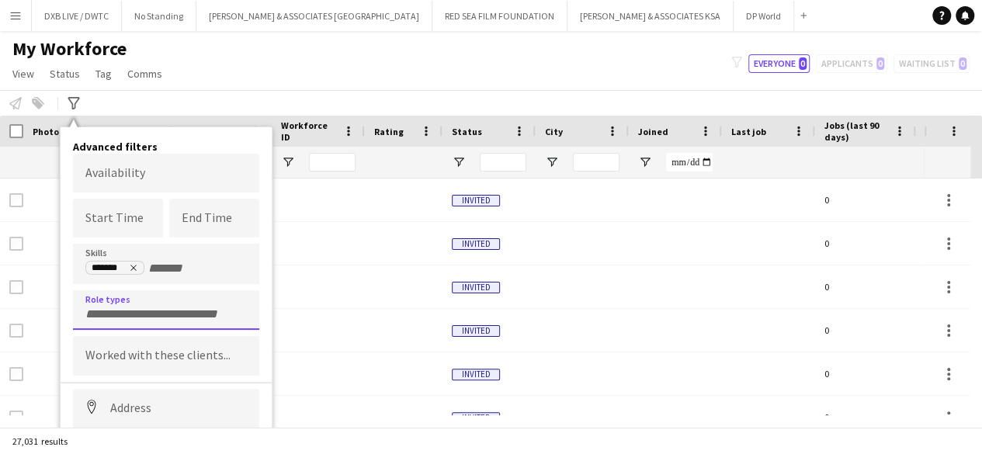
click at [153, 311] on input "Type to search role types..." at bounding box center [166, 314] width 162 height 14
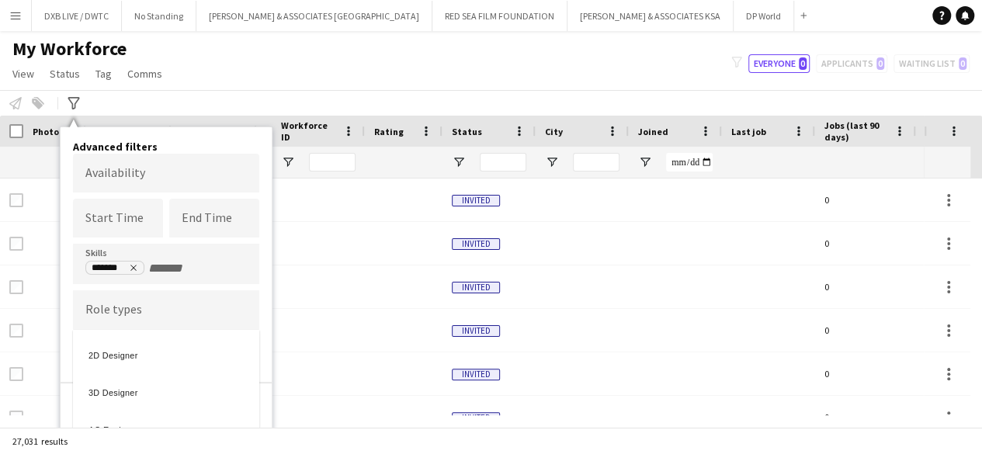
click at [132, 265] on div at bounding box center [491, 227] width 982 height 454
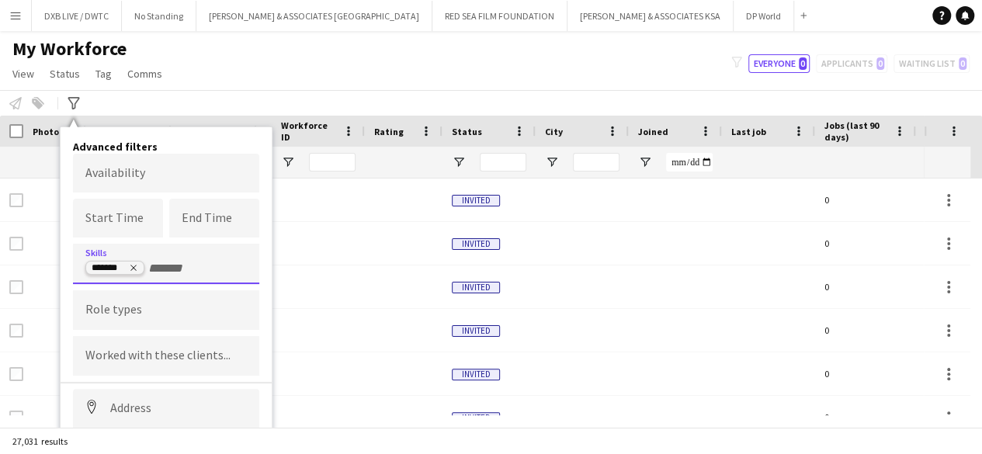
click at [132, 267] on icon "Remove tag" at bounding box center [133, 267] width 9 height 9
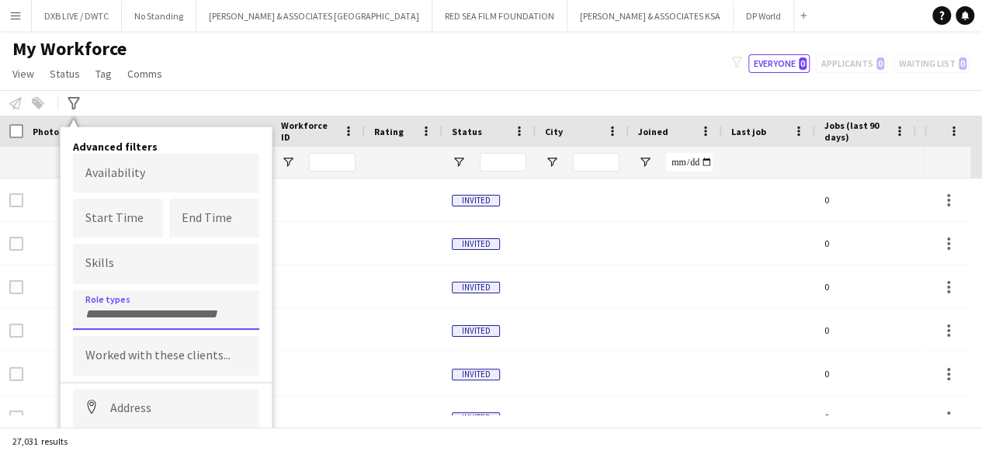
click at [129, 306] on form at bounding box center [166, 314] width 162 height 16
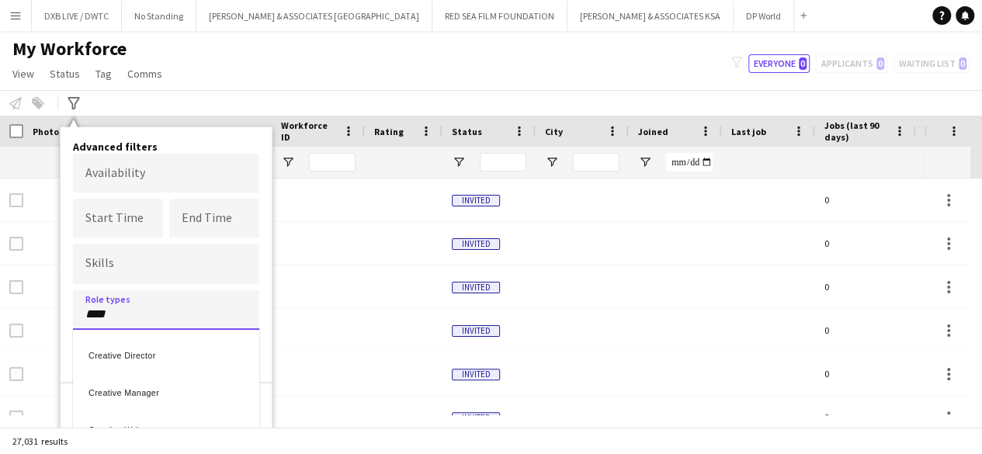
type input "****"
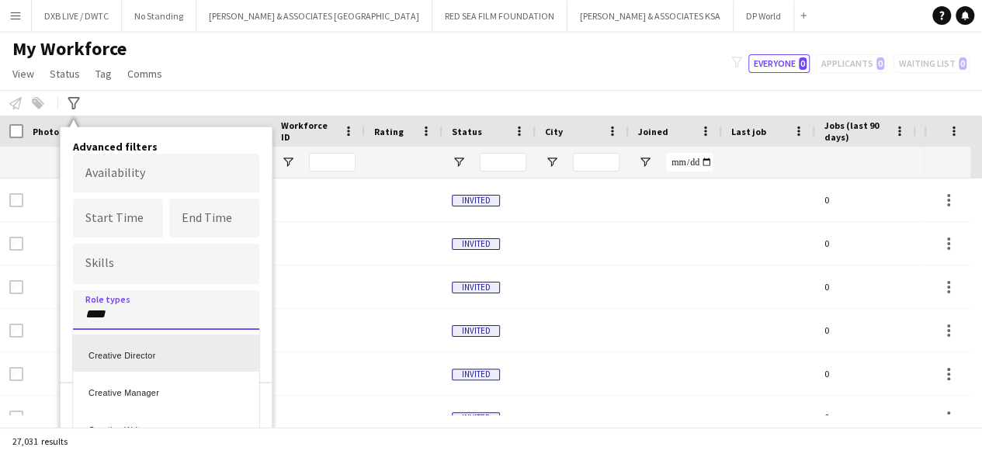
click at [126, 365] on div "Creative Director" at bounding box center [166, 353] width 186 height 37
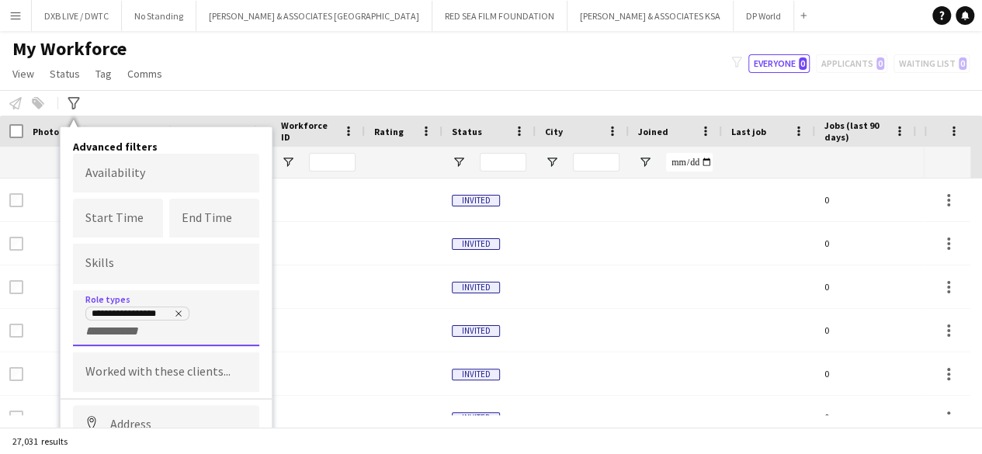
scroll to position [102, 0]
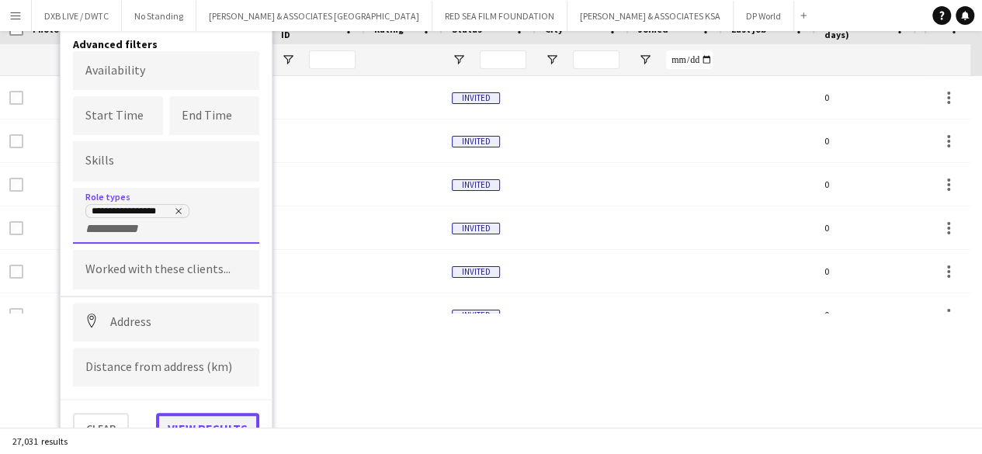
click at [199, 419] on button "View results" at bounding box center [207, 428] width 103 height 31
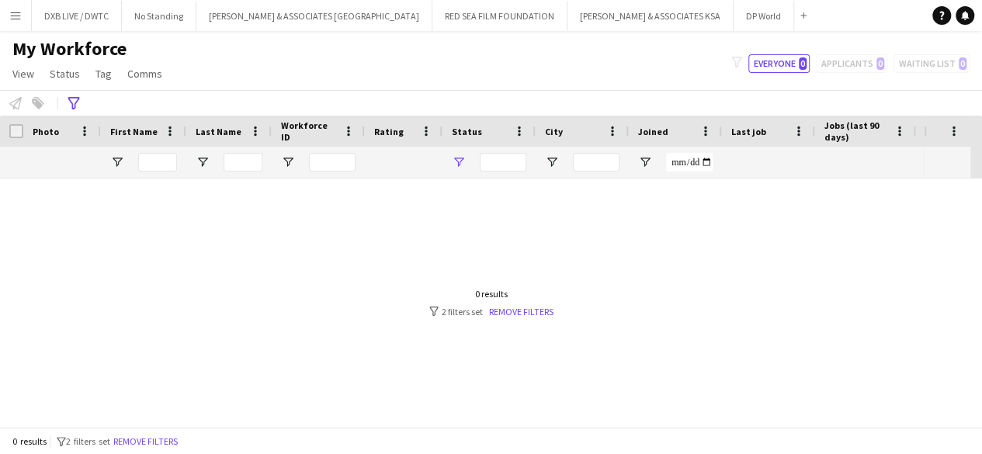
type input "**********"
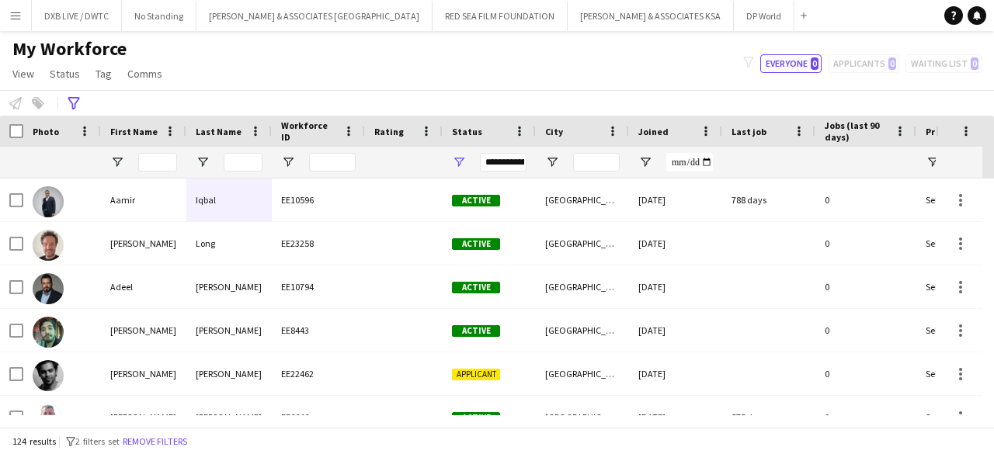
scroll to position [0, 238]
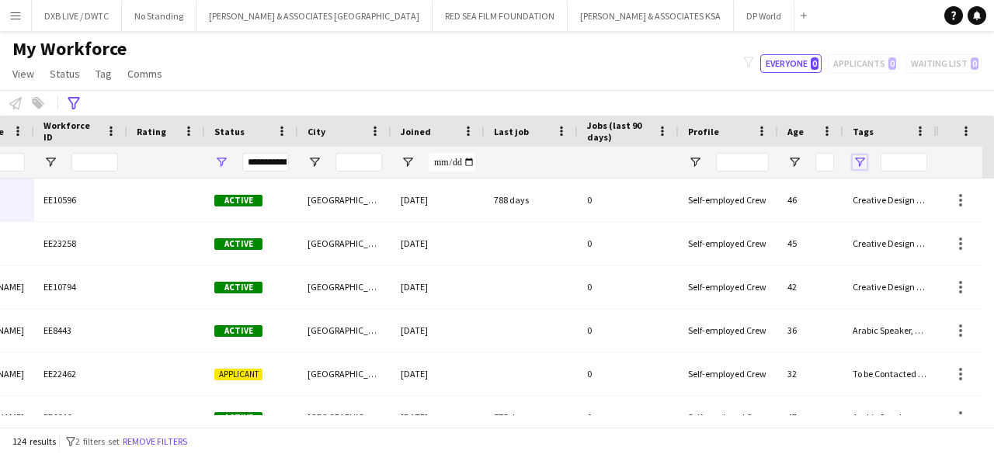
click at [857, 160] on span "Open Filter Menu" at bounding box center [860, 162] width 14 height 14
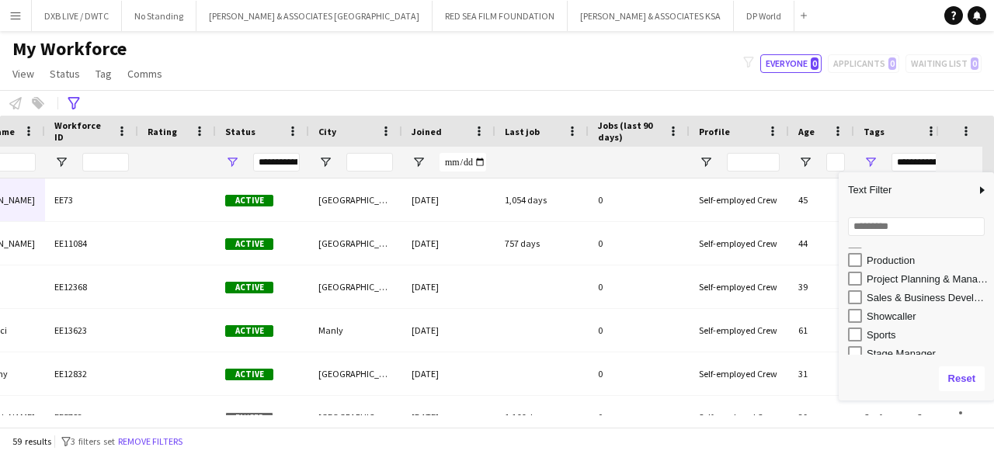
scroll to position [390, 0]
type input "**********"
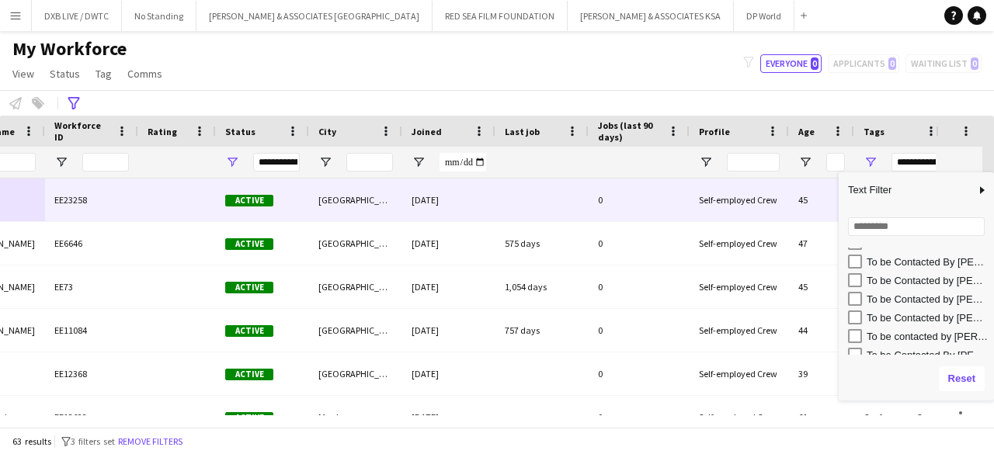
scroll to position [0, 0]
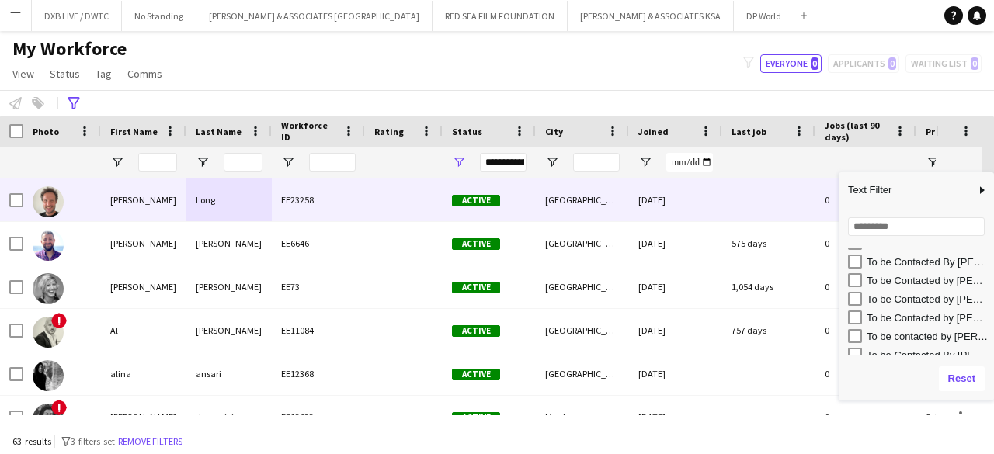
click at [440, 200] on div at bounding box center [404, 200] width 78 height 43
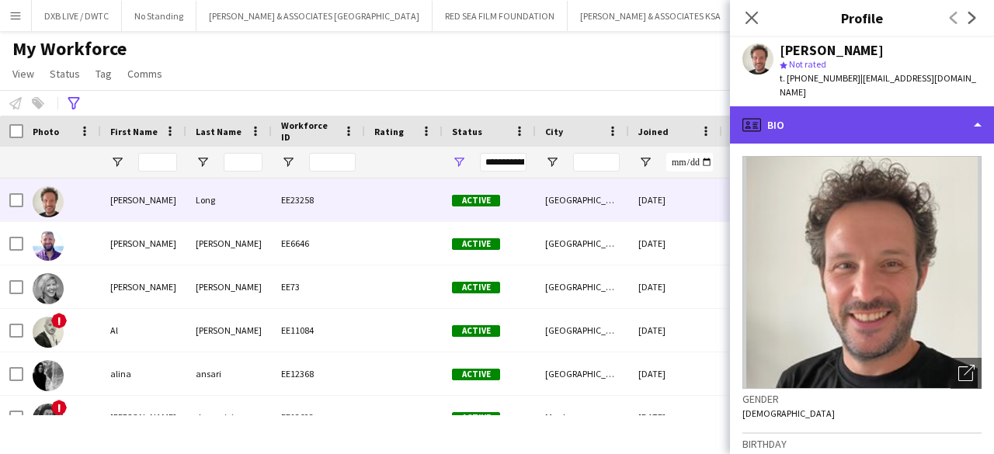
click at [808, 106] on div "profile Bio" at bounding box center [862, 124] width 264 height 37
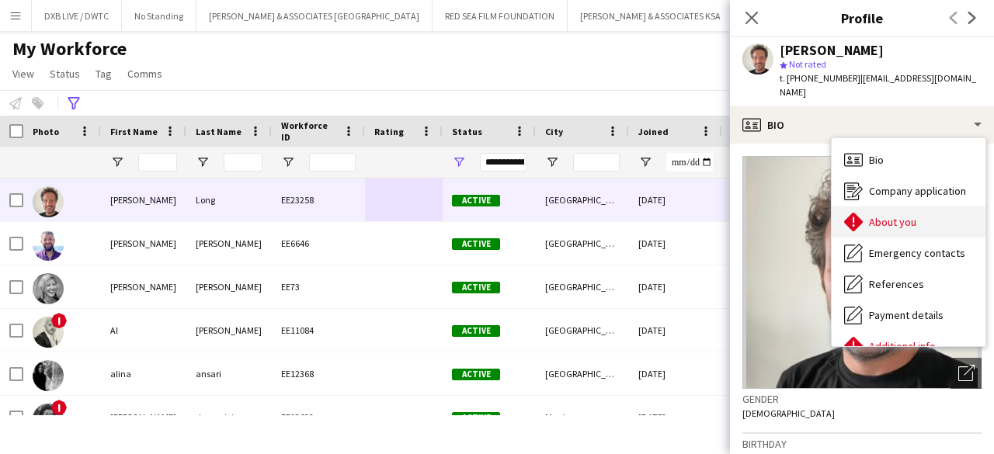
click at [877, 215] on span "About you" at bounding box center [892, 222] width 47 height 14
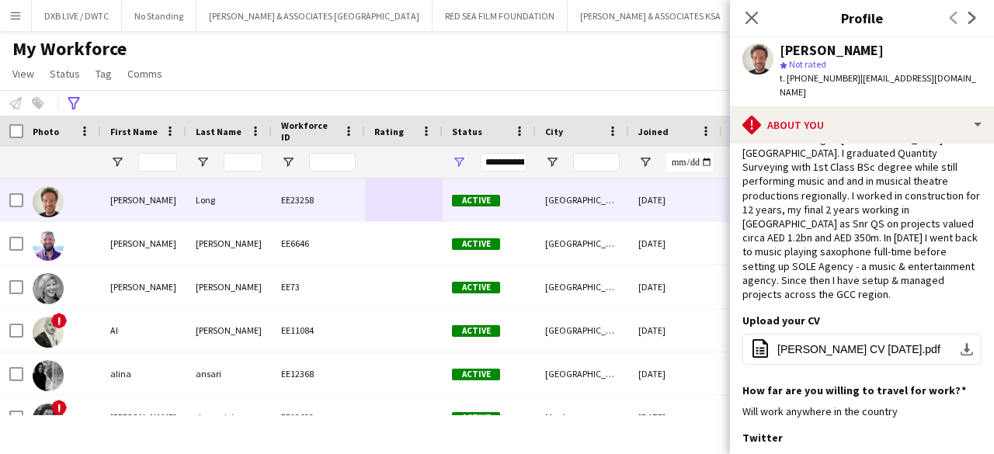
scroll to position [45, 0]
click at [856, 333] on button "office-file-sheet Adam Long CV Jun24.pdf download-bottom" at bounding box center [861, 348] width 239 height 31
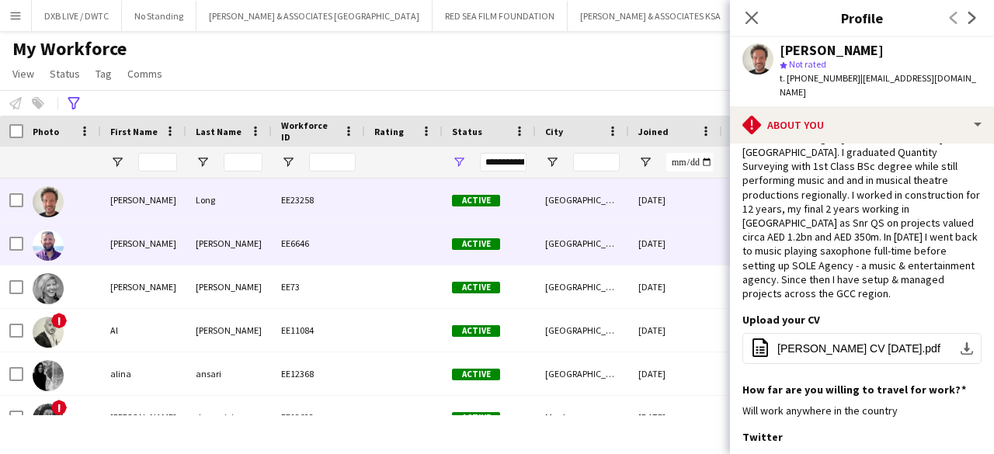
click at [491, 252] on div "Active" at bounding box center [489, 243] width 93 height 43
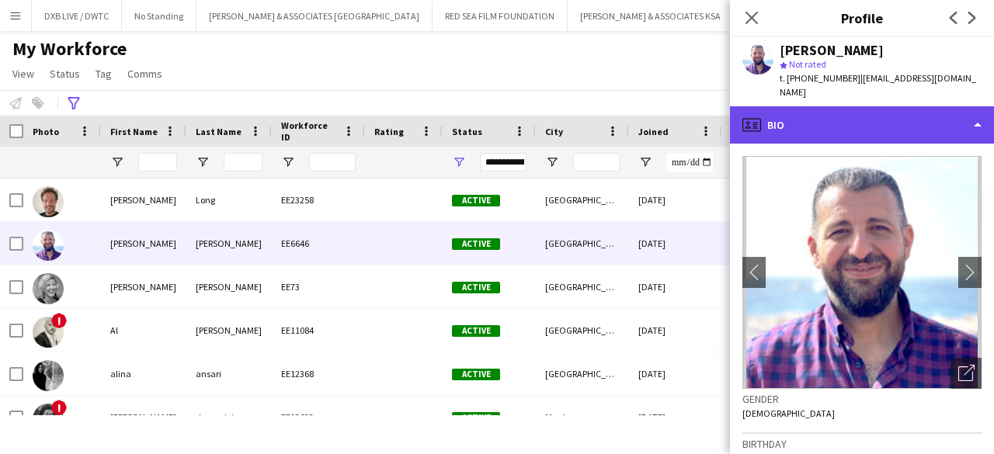
click at [906, 119] on div "profile Bio" at bounding box center [862, 124] width 264 height 37
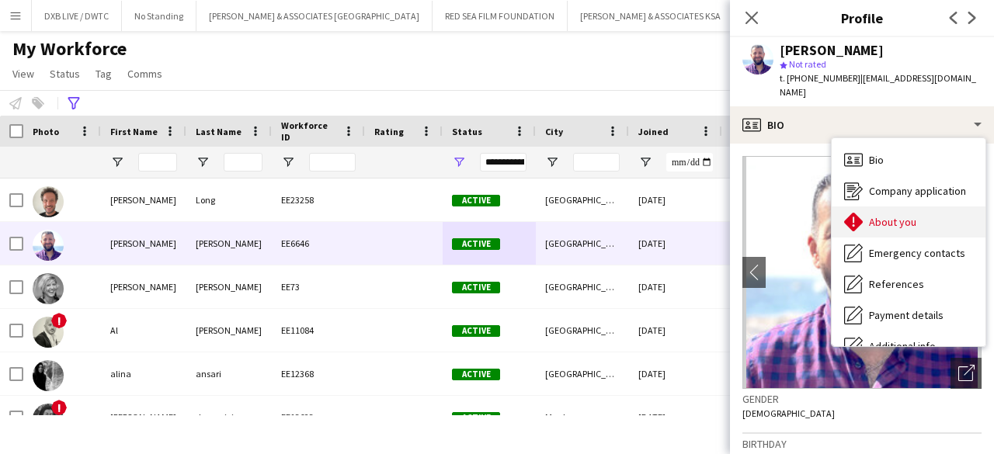
click at [894, 215] on span "About you" at bounding box center [892, 222] width 47 height 14
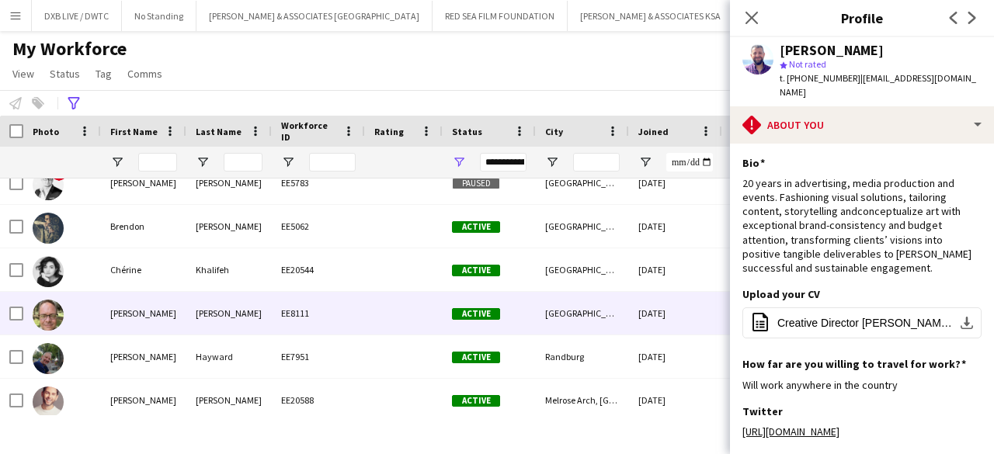
scroll to position [0, 0]
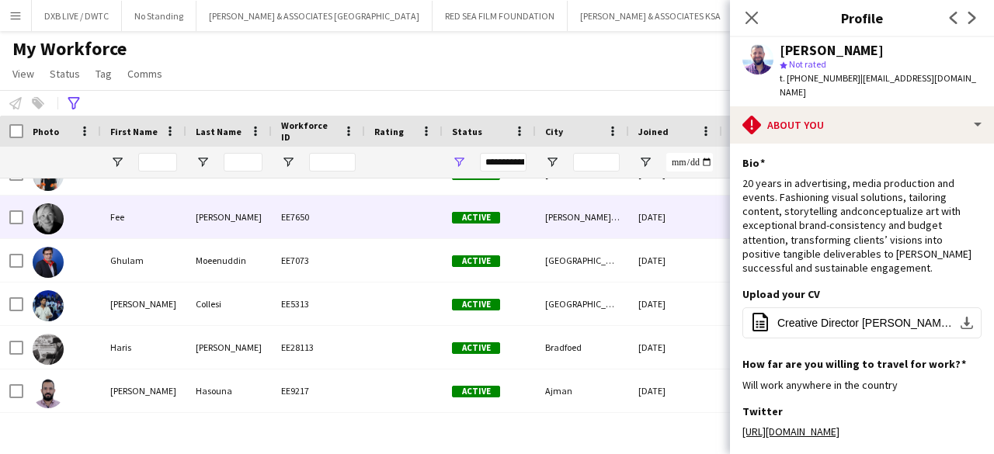
click at [541, 228] on div "Beckley Nr Rye UK" at bounding box center [582, 217] width 93 height 43
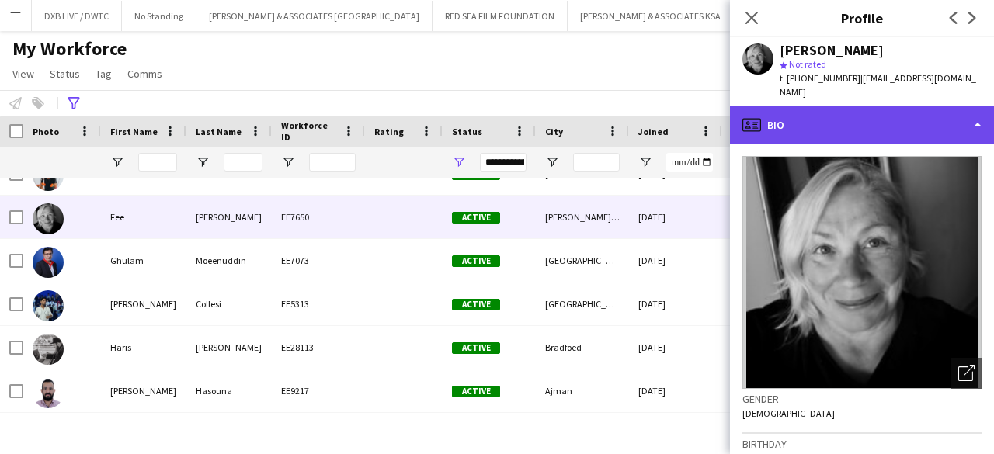
click at [809, 122] on div "profile Bio" at bounding box center [862, 124] width 264 height 37
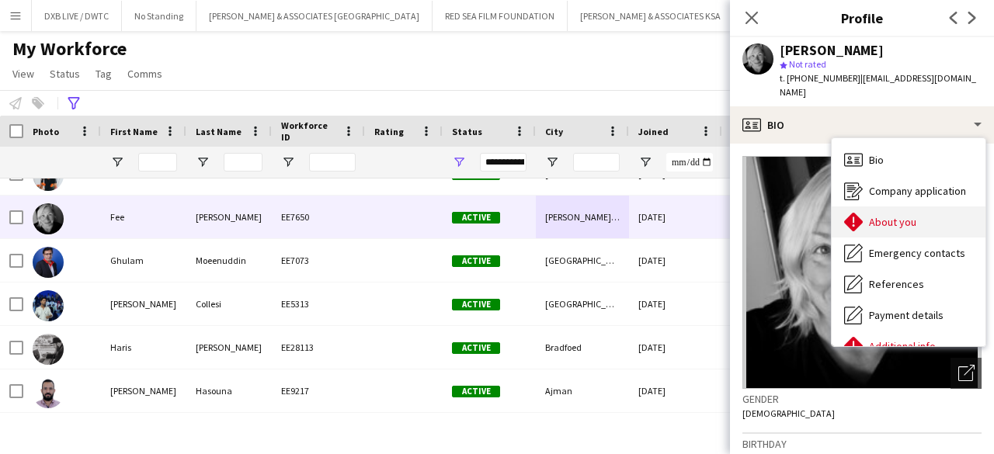
click at [875, 218] on div "About you About you" at bounding box center [909, 222] width 154 height 31
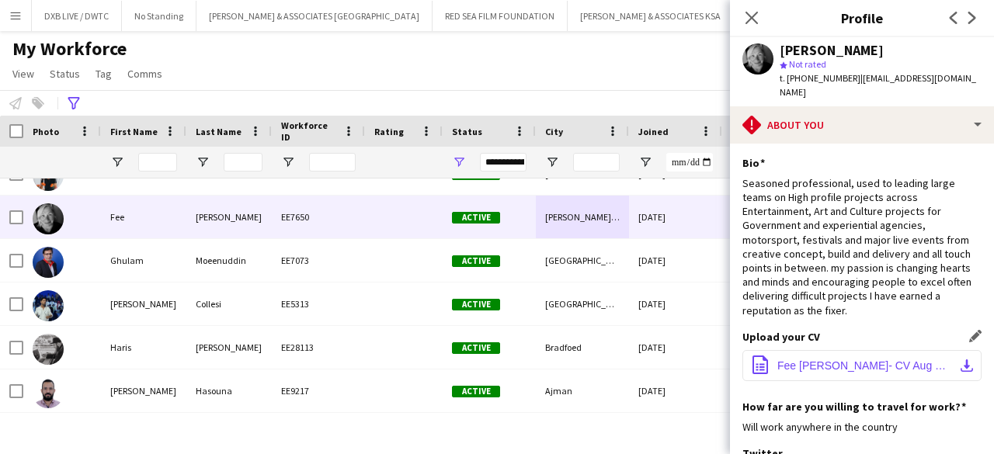
click at [818, 360] on span "Fee Sidwell- CV Aug V2- 22.doc" at bounding box center [864, 366] width 175 height 12
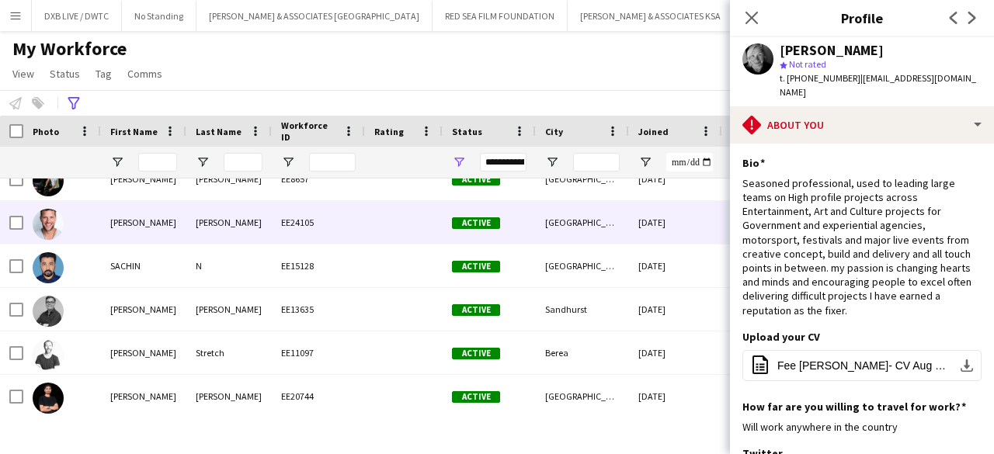
click at [430, 217] on div at bounding box center [404, 222] width 78 height 43
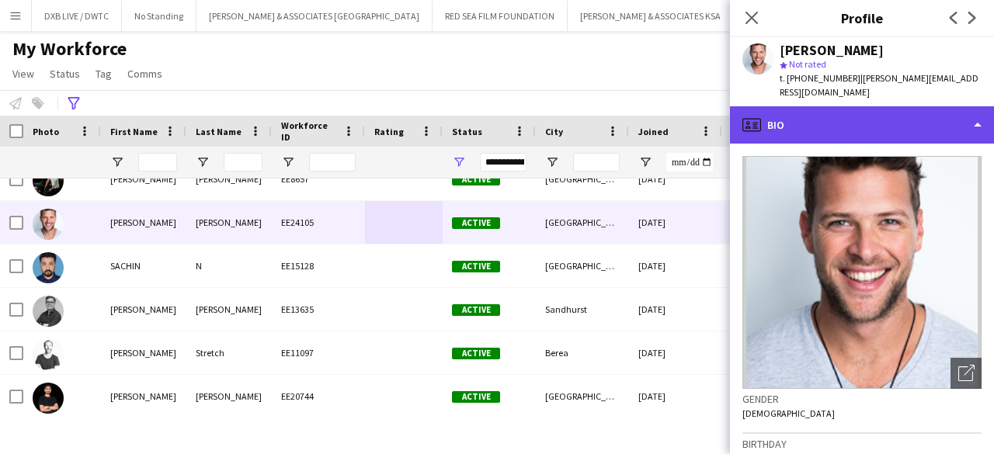
click at [846, 120] on div "profile Bio" at bounding box center [862, 124] width 264 height 37
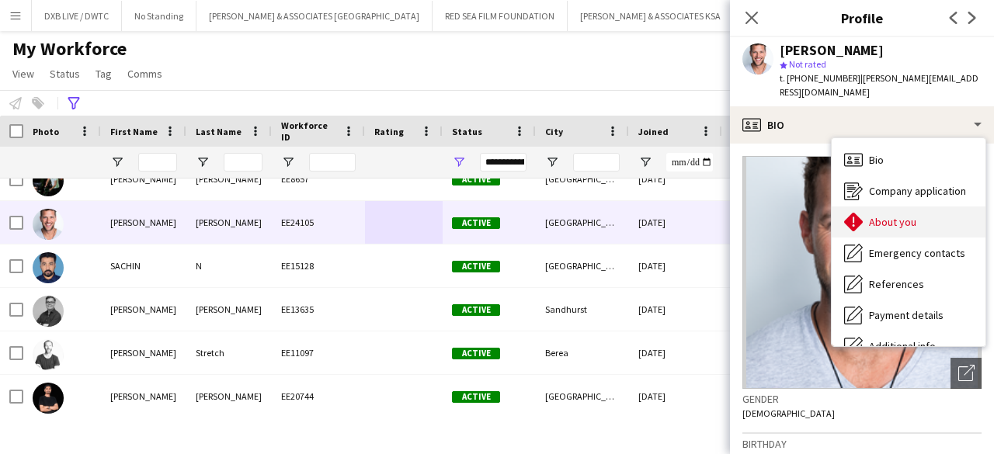
click at [877, 207] on div "About you About you" at bounding box center [909, 222] width 154 height 31
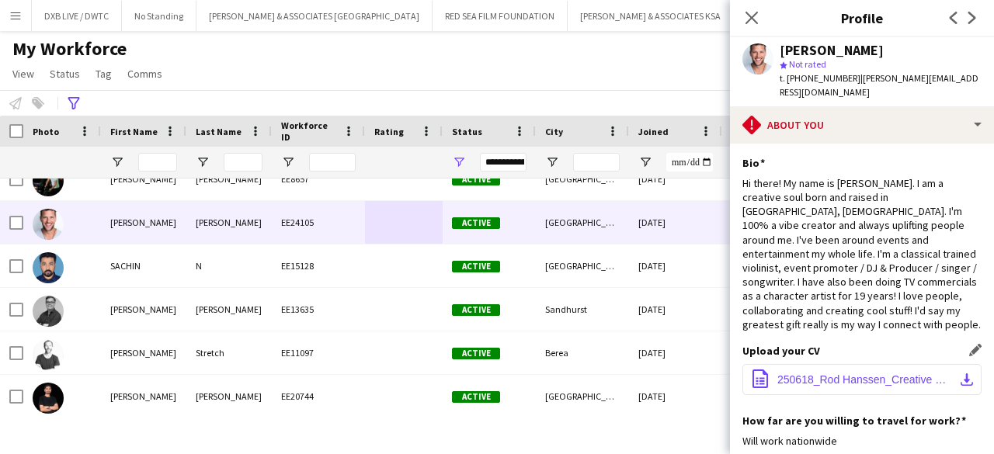
click at [790, 364] on button "office-file-sheet 250618_Rod Hanssen_Creative Producer | Producer_Resumé.pdf d…" at bounding box center [861, 379] width 239 height 31
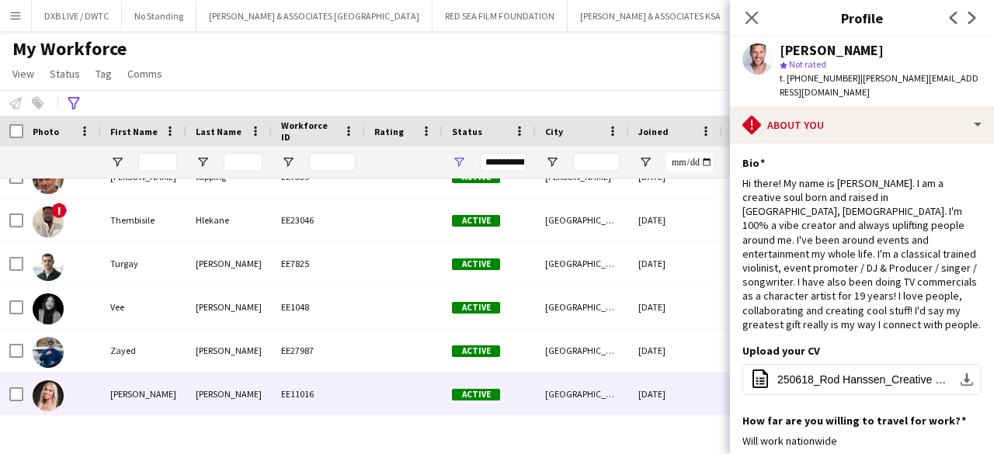
click at [531, 400] on div "Active" at bounding box center [489, 394] width 93 height 43
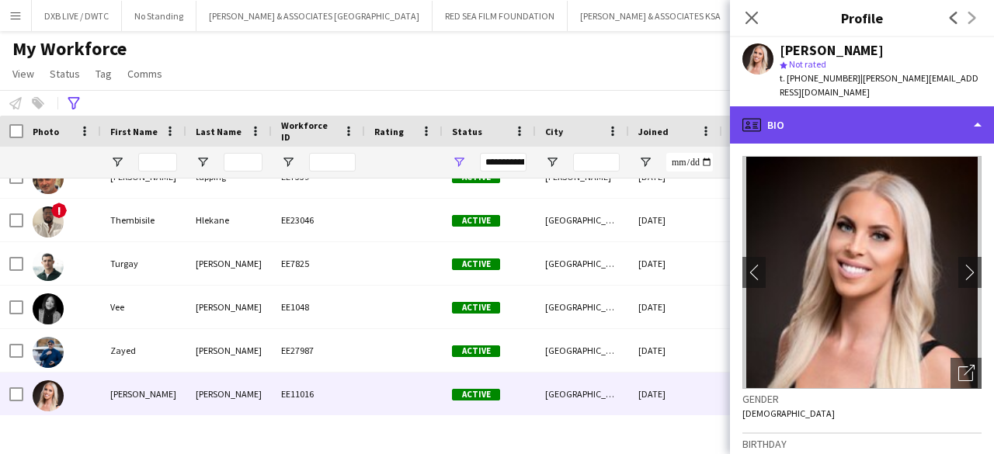
click at [850, 130] on div "profile Bio" at bounding box center [862, 124] width 264 height 37
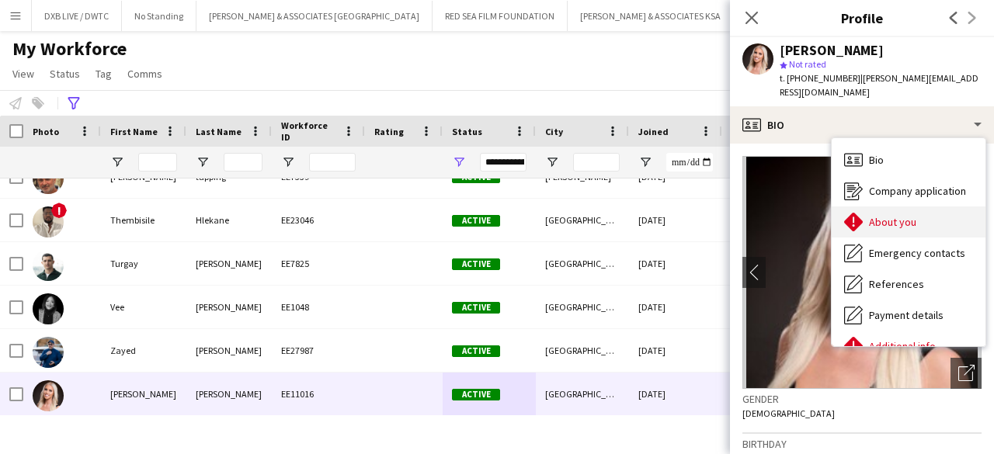
click at [878, 231] on div "About you About you" at bounding box center [909, 222] width 154 height 31
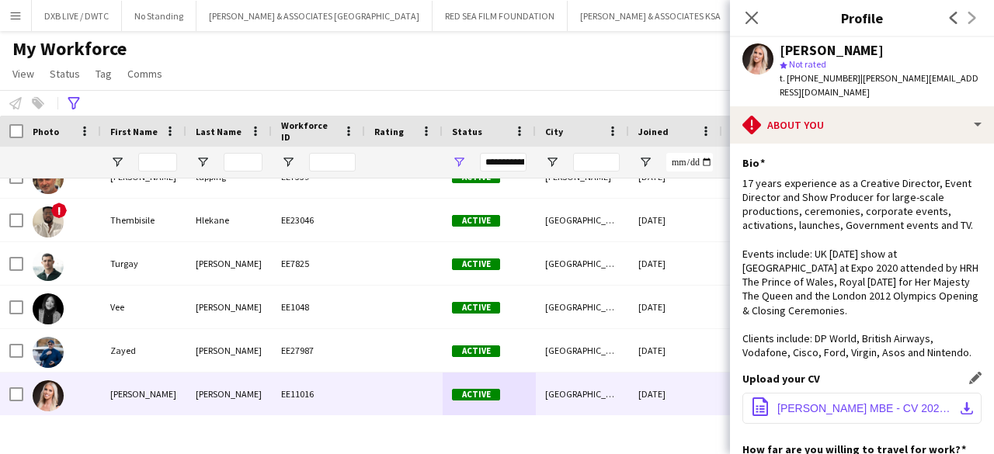
click at [865, 406] on span "Zoe Jackson MBE - CV 2024.pdf" at bounding box center [864, 408] width 175 height 12
click at [758, 15] on icon "Close pop-in" at bounding box center [751, 17] width 15 height 15
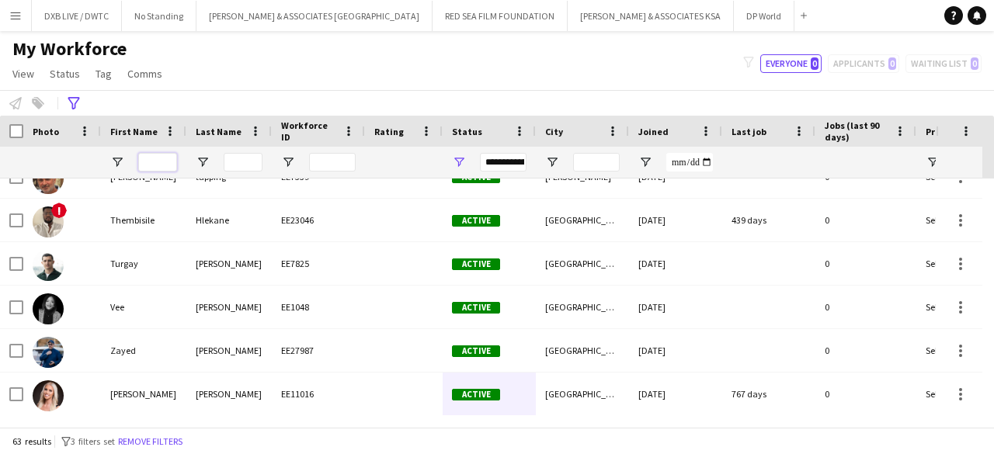
click at [165, 162] on input "First Name Filter Input" at bounding box center [157, 162] width 39 height 19
type input "***"
click at [244, 168] on input "Last Name Filter Input" at bounding box center [243, 162] width 39 height 19
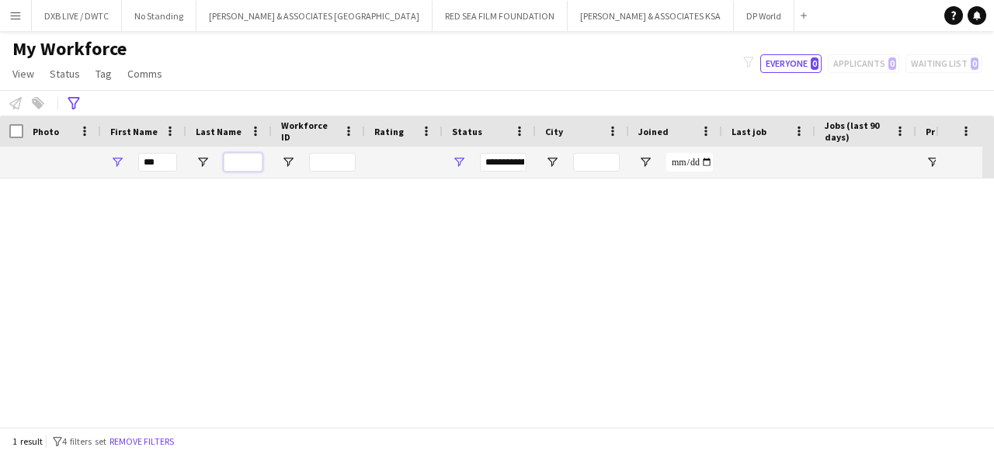
type input "**********"
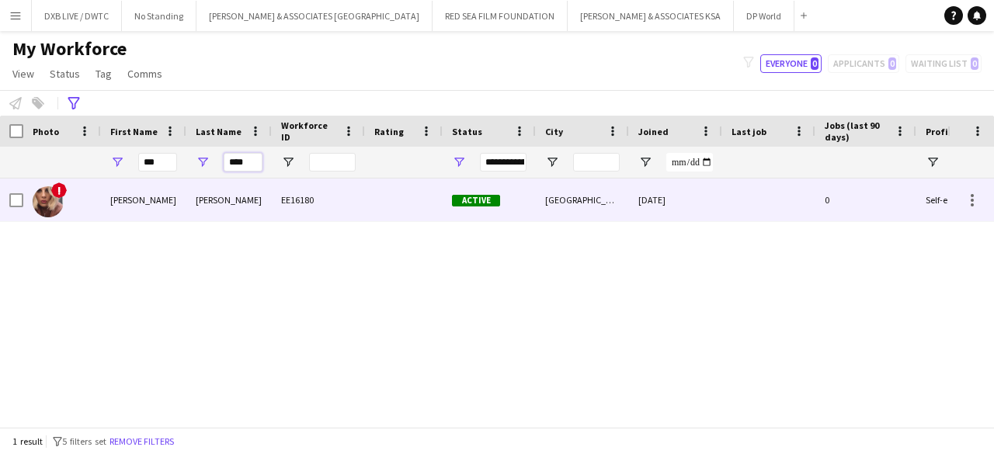
type input "****"
click at [242, 193] on div "Jackson" at bounding box center [228, 200] width 85 height 43
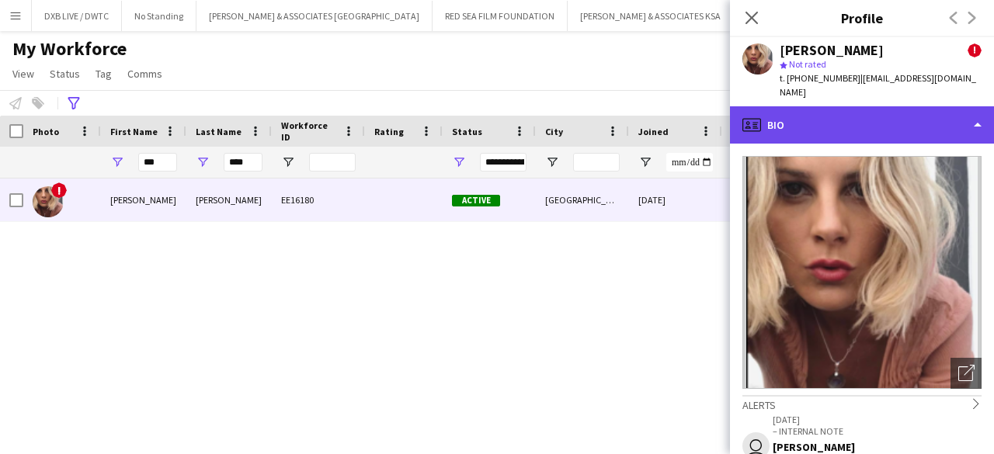
click at [819, 111] on div "profile Bio" at bounding box center [862, 124] width 264 height 37
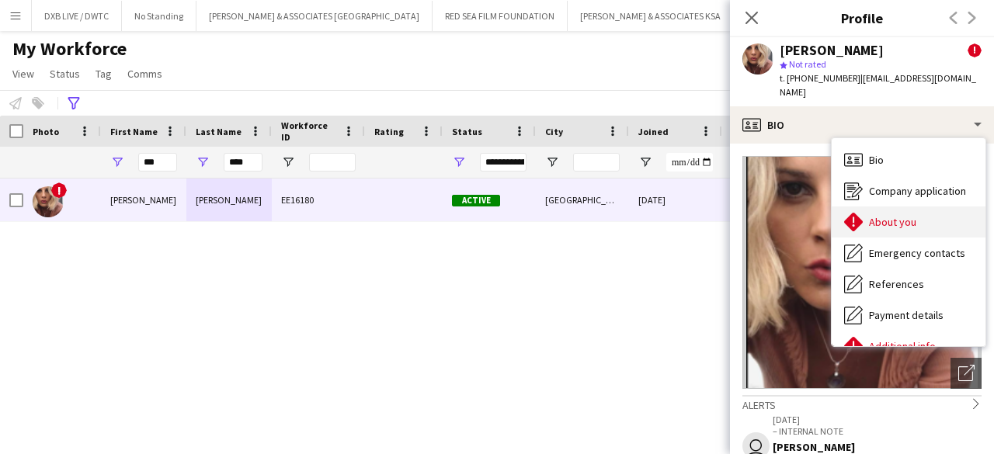
click at [900, 215] on span "About you" at bounding box center [892, 222] width 47 height 14
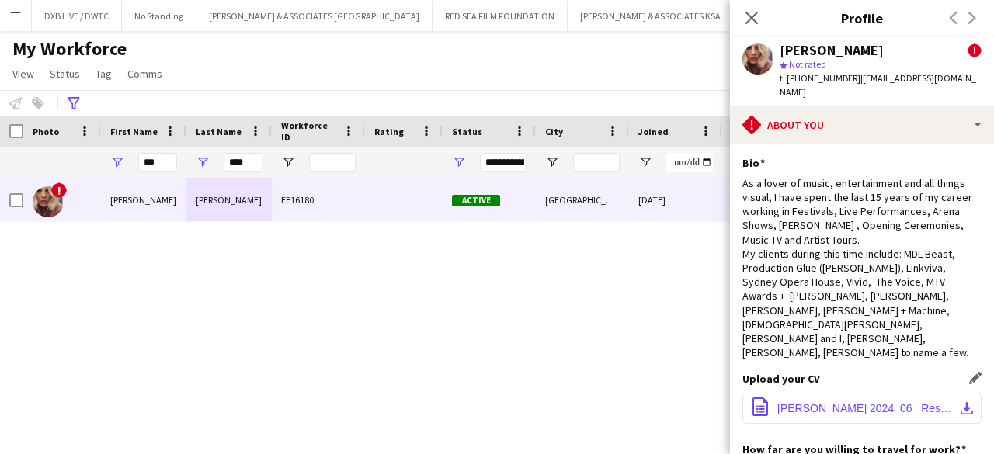
click at [876, 402] on span "Natasha Jackson_ 2024_06_ Resume_.pdf" at bounding box center [864, 408] width 175 height 12
click at [751, 21] on icon "Close pop-in" at bounding box center [751, 17] width 15 height 15
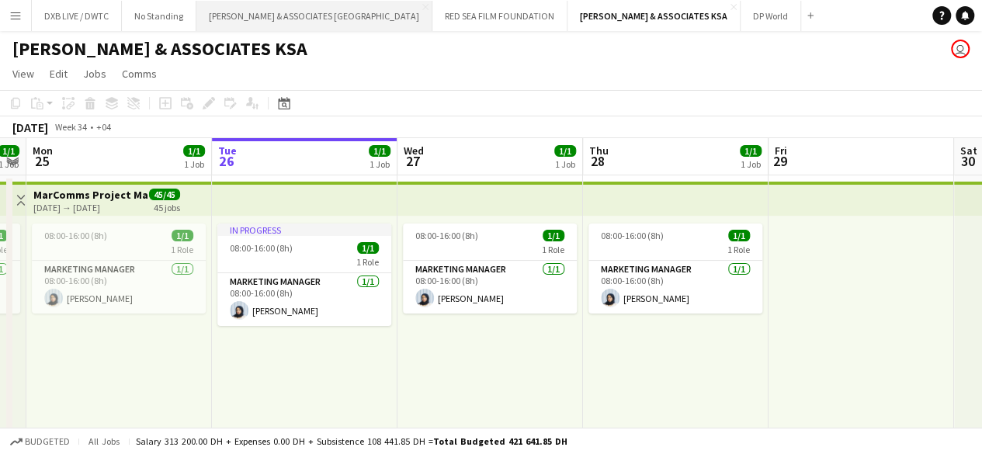
click at [323, 19] on button "[PERSON_NAME] & ASSOCIATES UAE Close" at bounding box center [314, 16] width 236 height 30
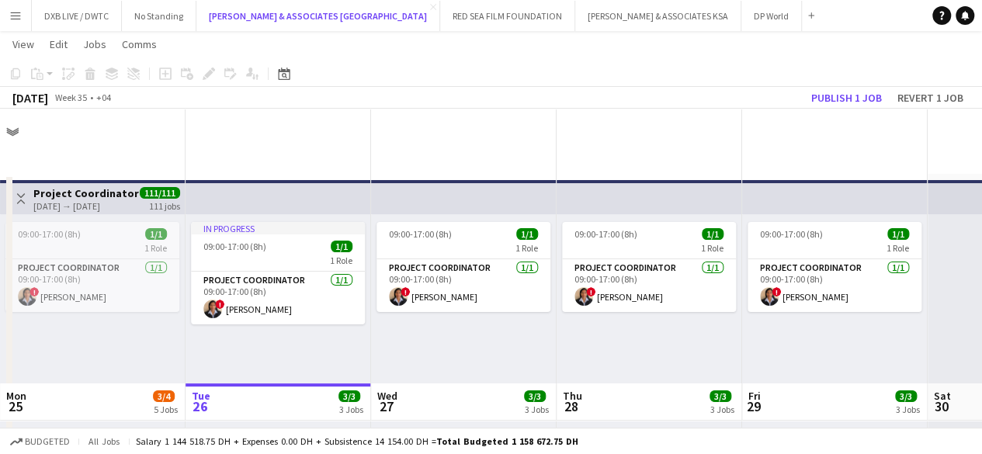
scroll to position [275, 0]
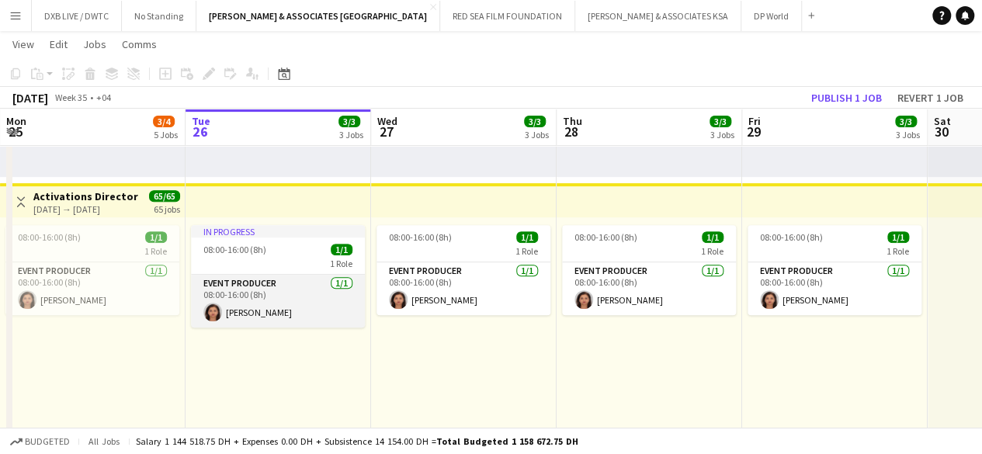
click at [294, 290] on app-card-role "Event Producer [DATE] 08:00-16:00 (8h) [PERSON_NAME]" at bounding box center [278, 301] width 174 height 53
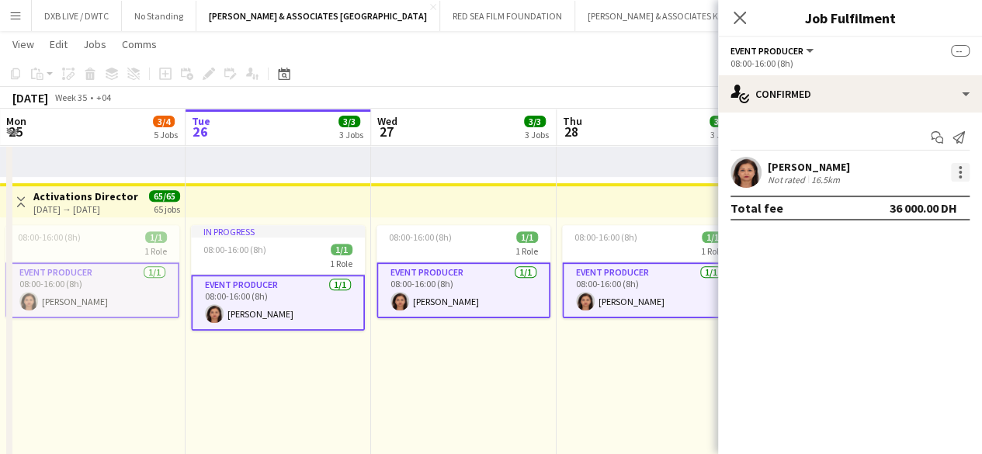
click at [955, 179] on div at bounding box center [960, 172] width 19 height 19
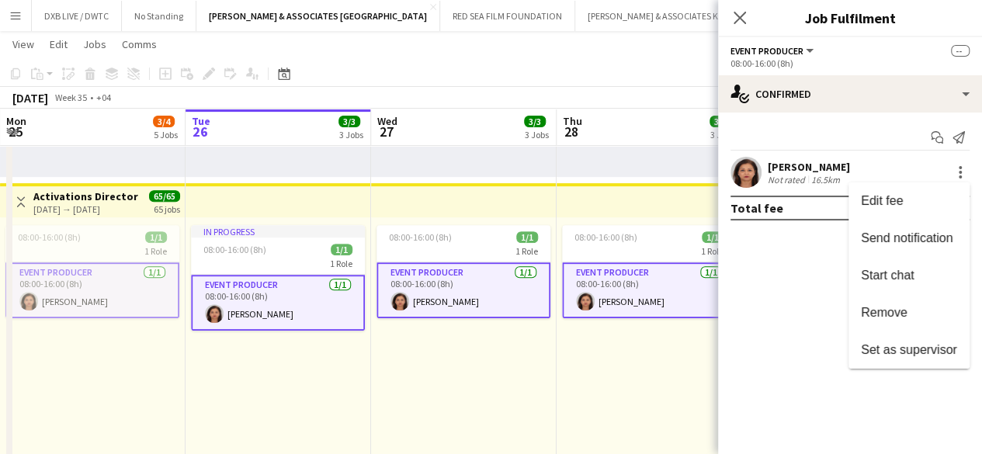
click at [738, 18] on div at bounding box center [491, 227] width 982 height 454
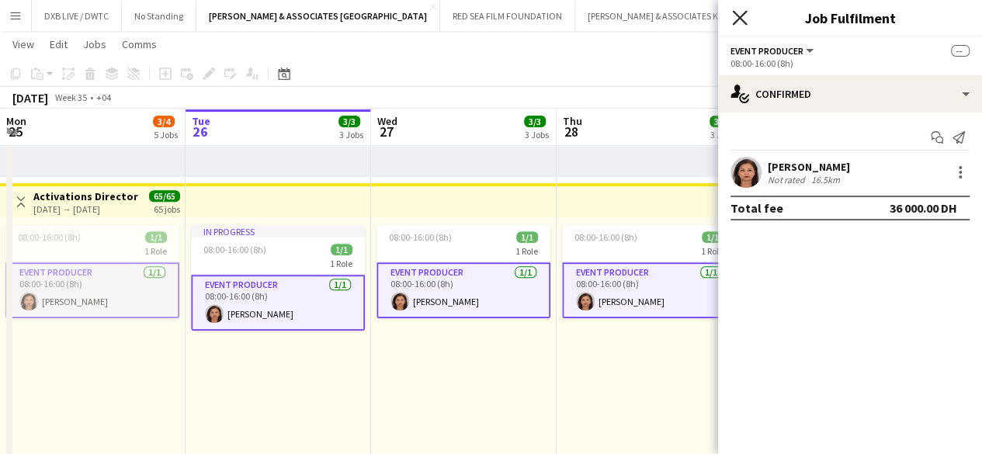
click at [738, 18] on icon at bounding box center [739, 17] width 15 height 15
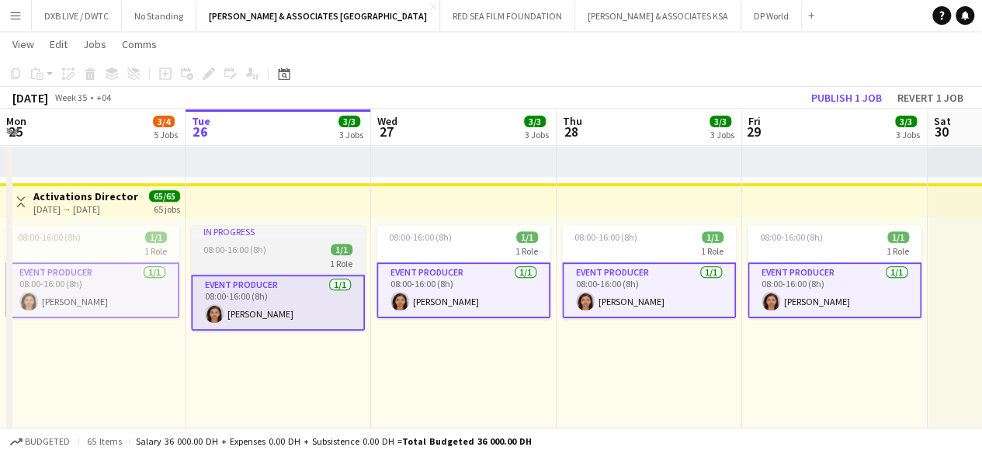
click at [356, 232] on div "In progress" at bounding box center [278, 231] width 174 height 12
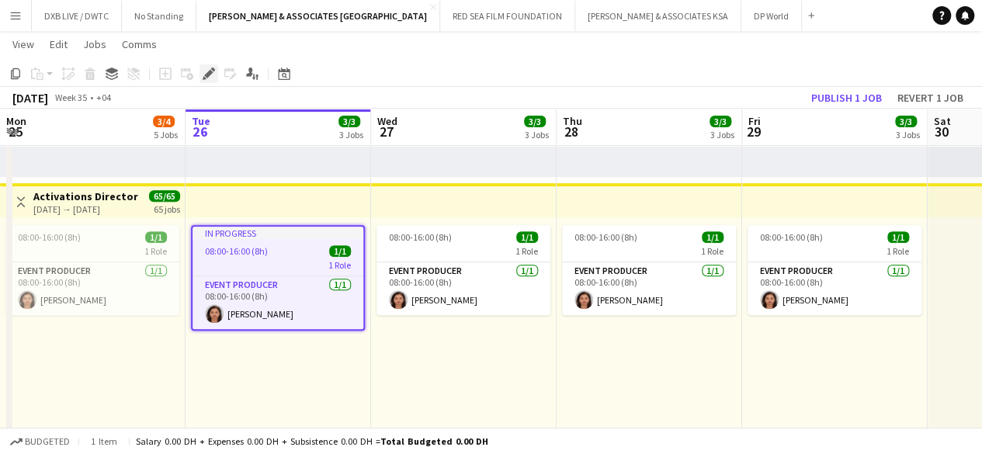
click at [214, 71] on icon at bounding box center [213, 70] width 4 height 4
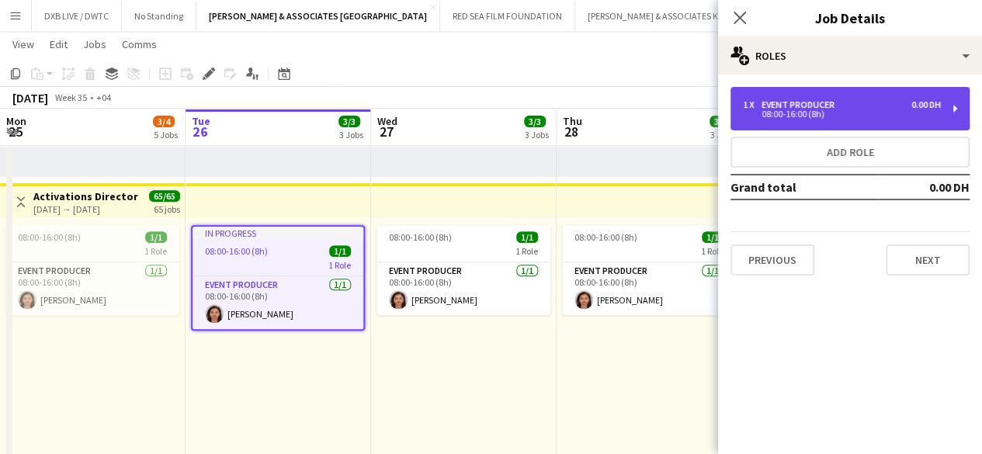
click at [788, 118] on div "08:00-16:00 (8h)" at bounding box center [842, 114] width 198 height 8
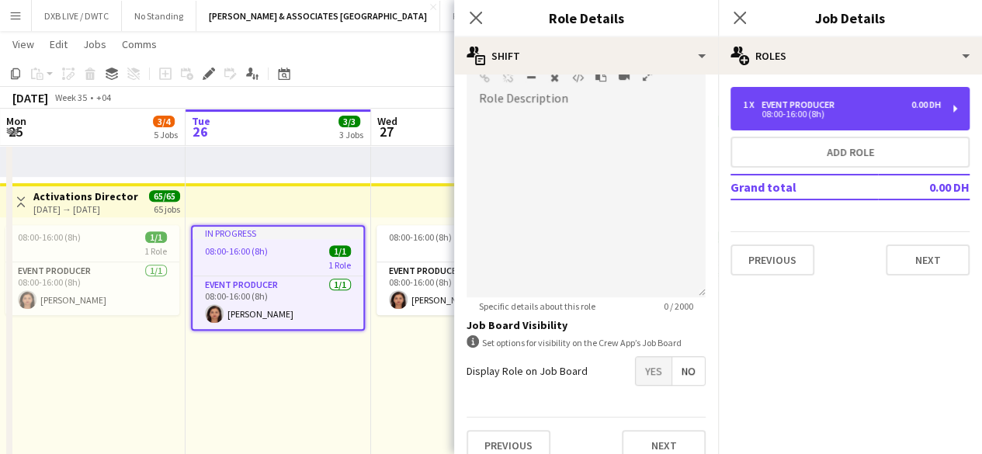
scroll to position [402, 0]
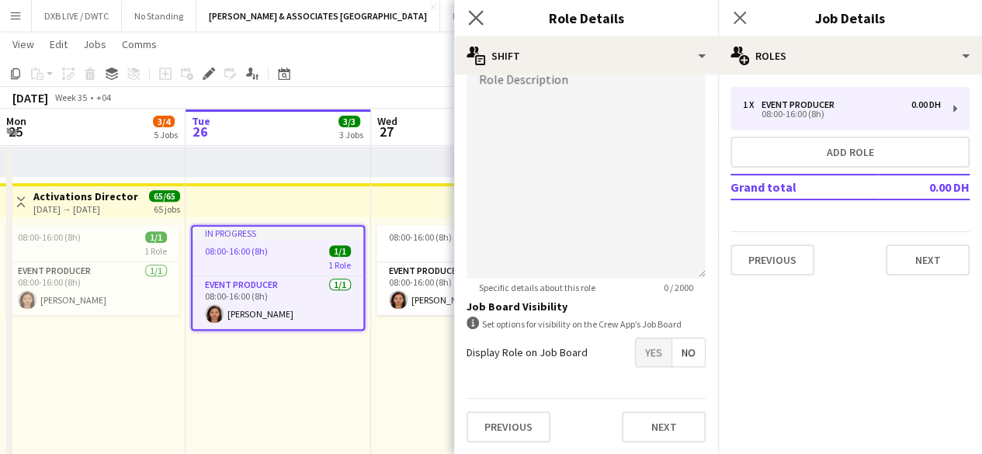
click at [480, 7] on app-icon "Close pop-in" at bounding box center [476, 18] width 23 height 23
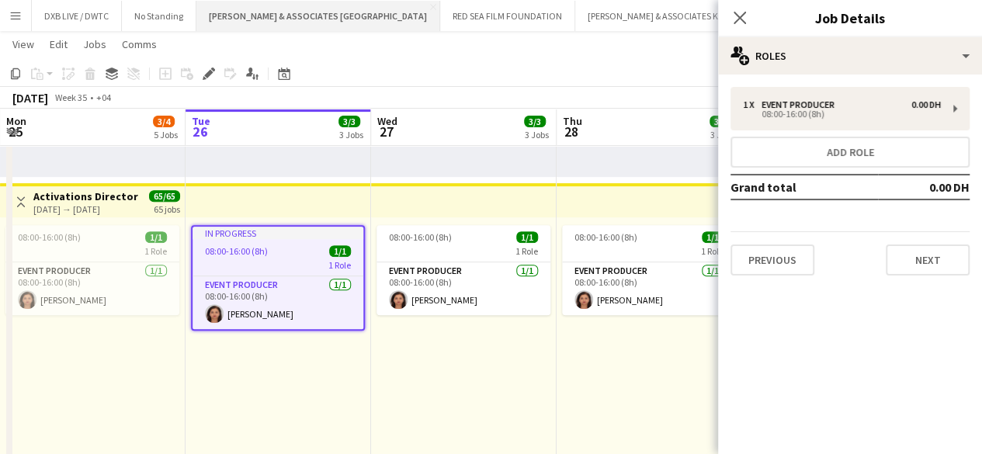
click at [328, 13] on button "[PERSON_NAME] & ASSOCIATES UAE Close" at bounding box center [318, 16] width 244 height 30
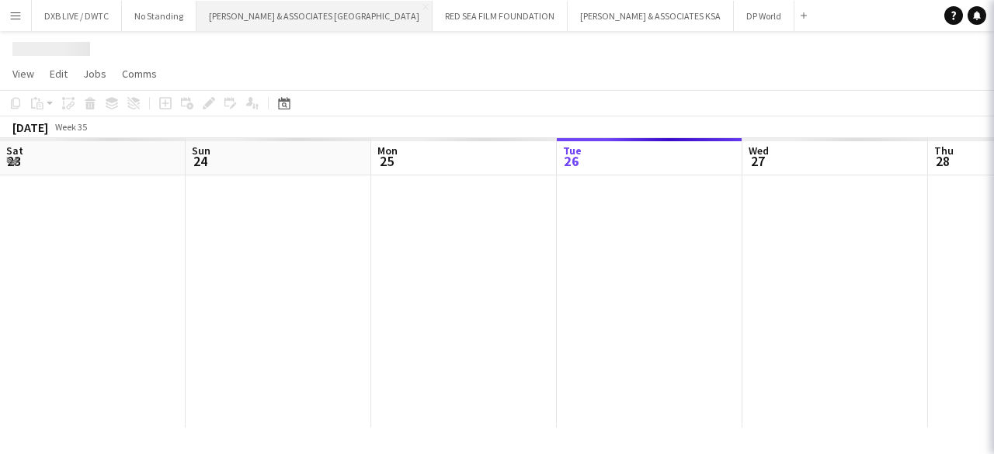
scroll to position [0, 371]
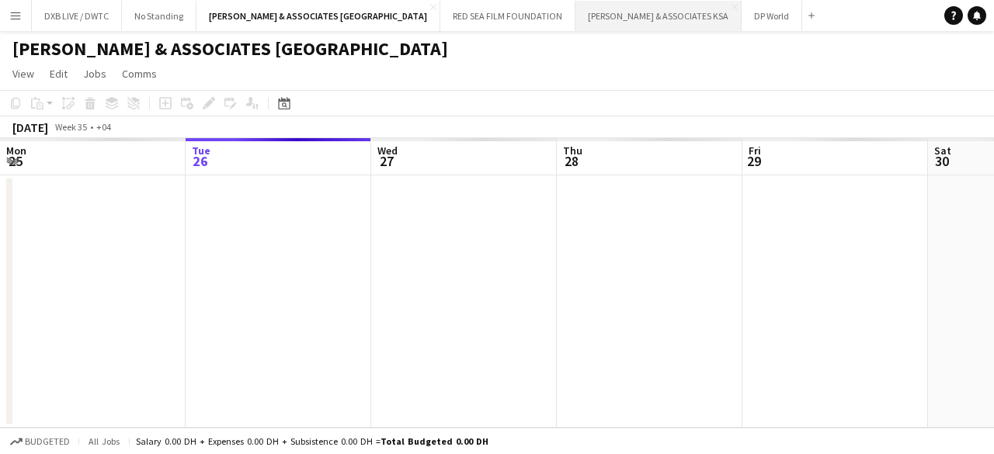
click at [575, 21] on button "[PERSON_NAME] & ASSOCIATES KSA Close" at bounding box center [658, 16] width 166 height 30
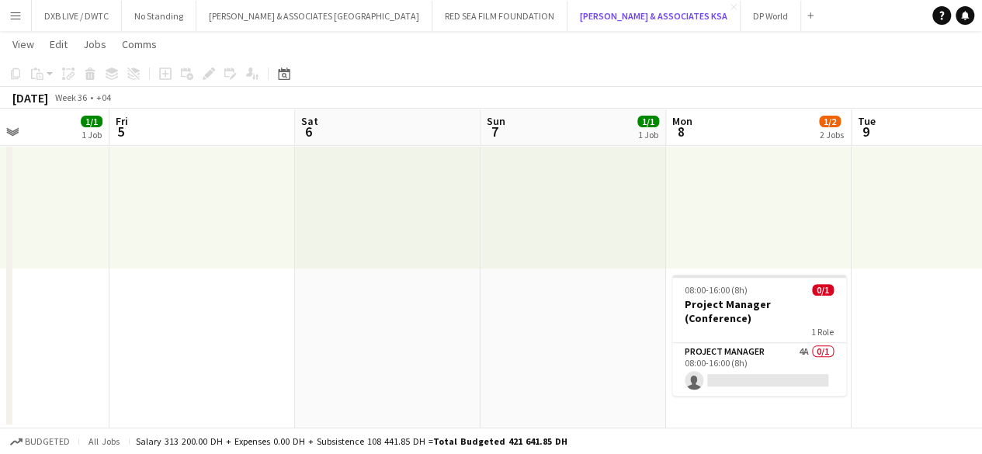
scroll to position [0, 641]
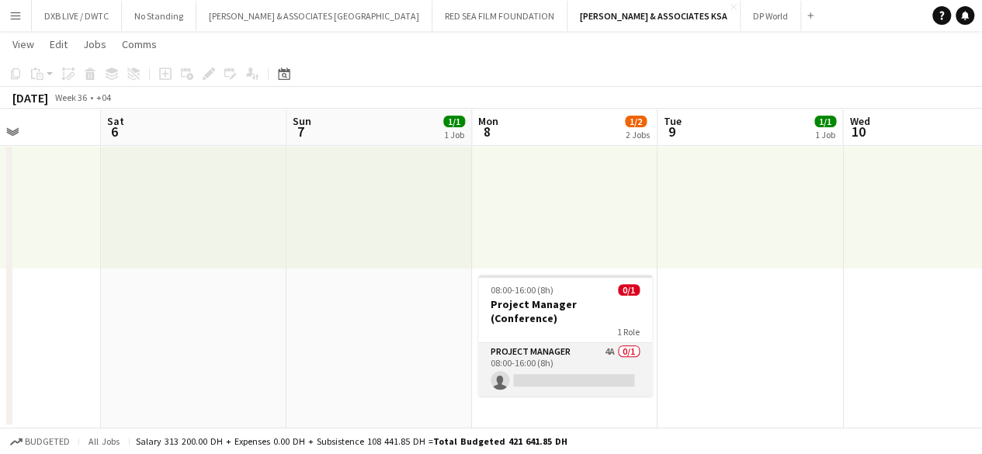
click at [540, 348] on app-card-role "Project Manager 4A 0/1 08:00-16:00 (8h) single-neutral-actions" at bounding box center [565, 369] width 174 height 53
